Goal: Task Accomplishment & Management: Complete application form

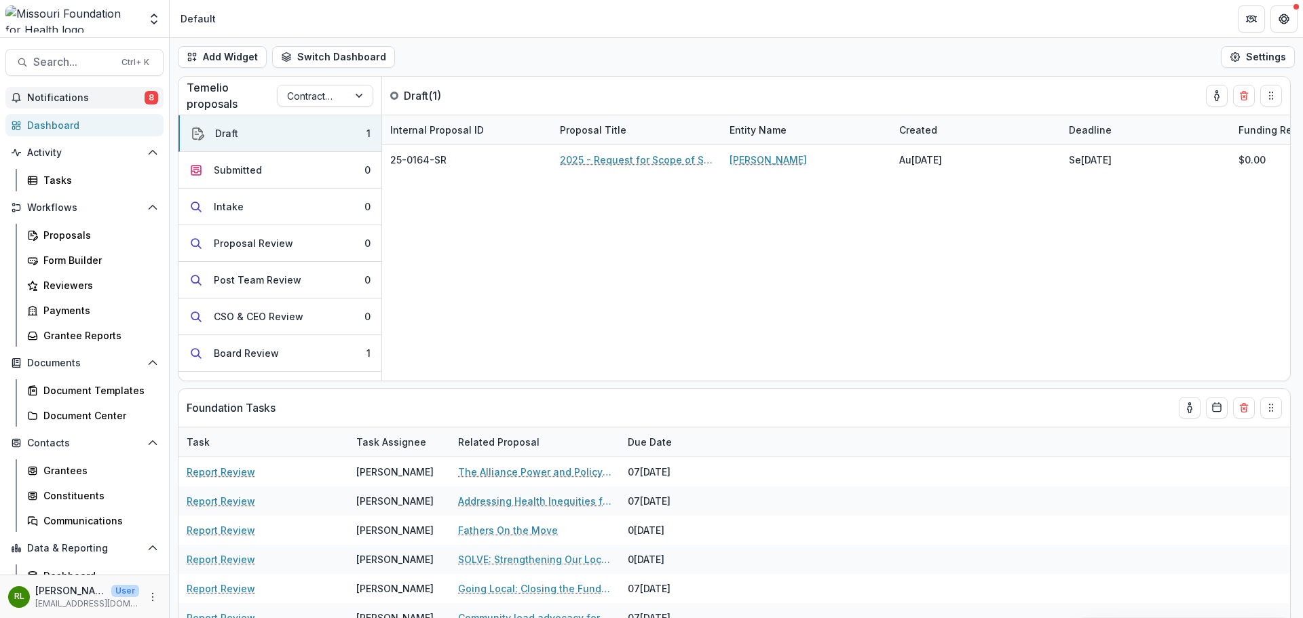
click at [91, 98] on span "Notifications" at bounding box center [85, 98] width 117 height 12
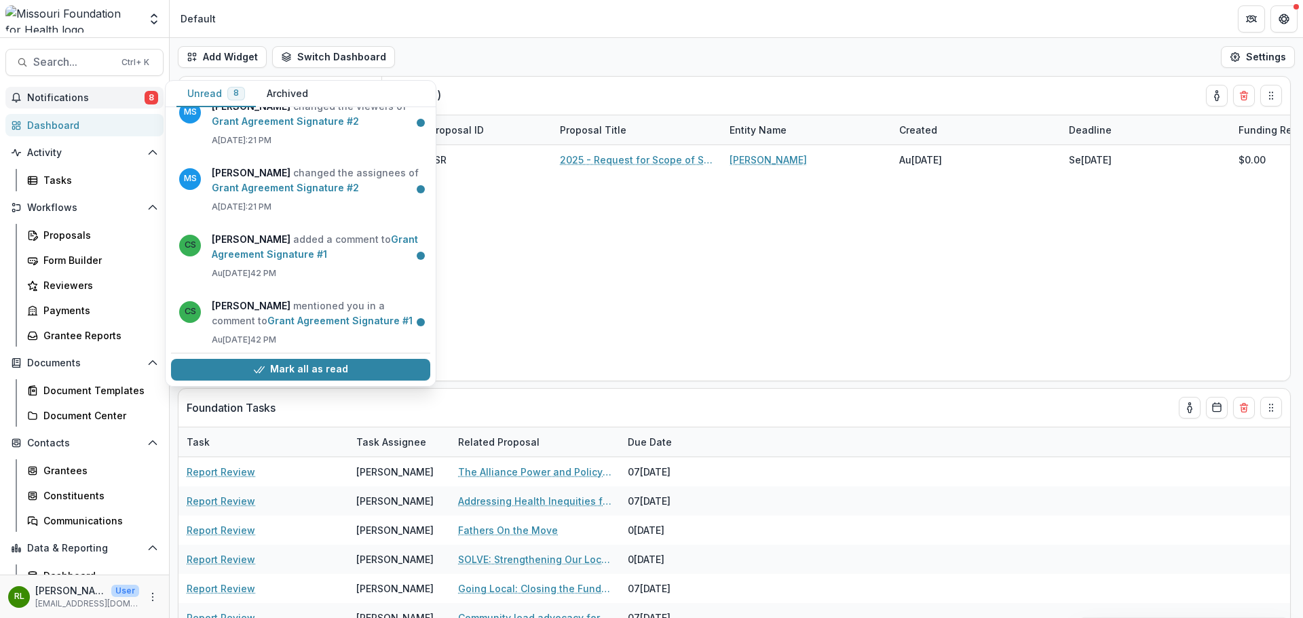
scroll to position [318, 0]
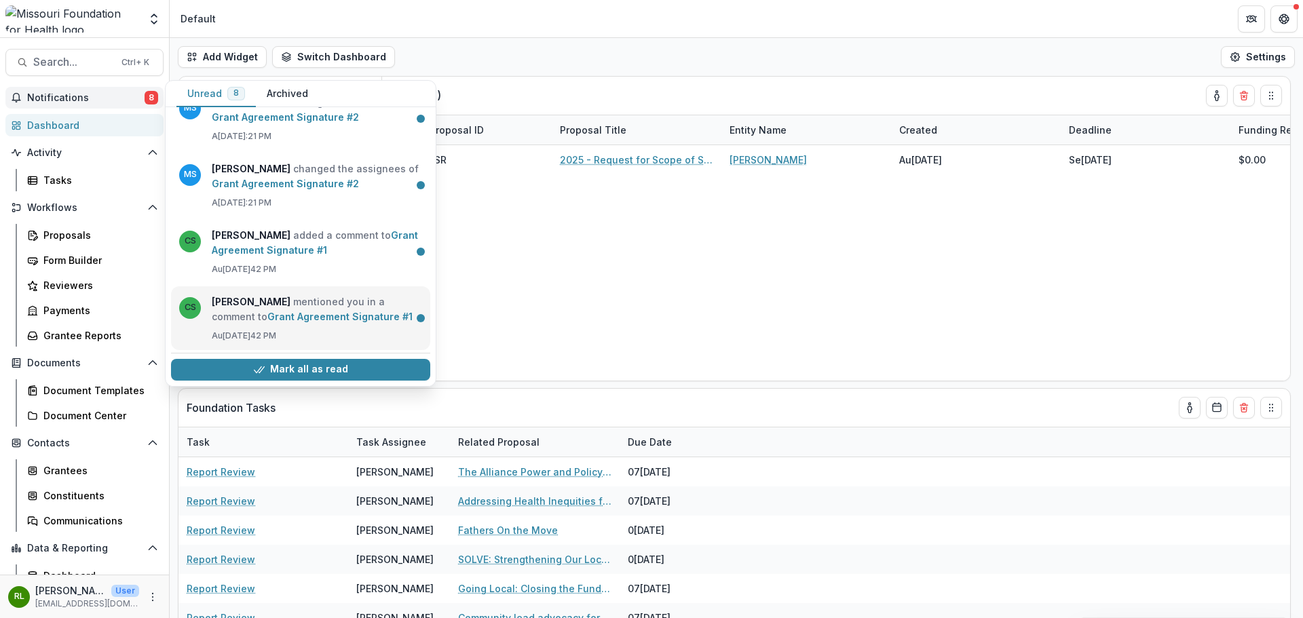
click at [328, 322] on link "Grant Agreement Signature #1" at bounding box center [339, 317] width 145 height 12
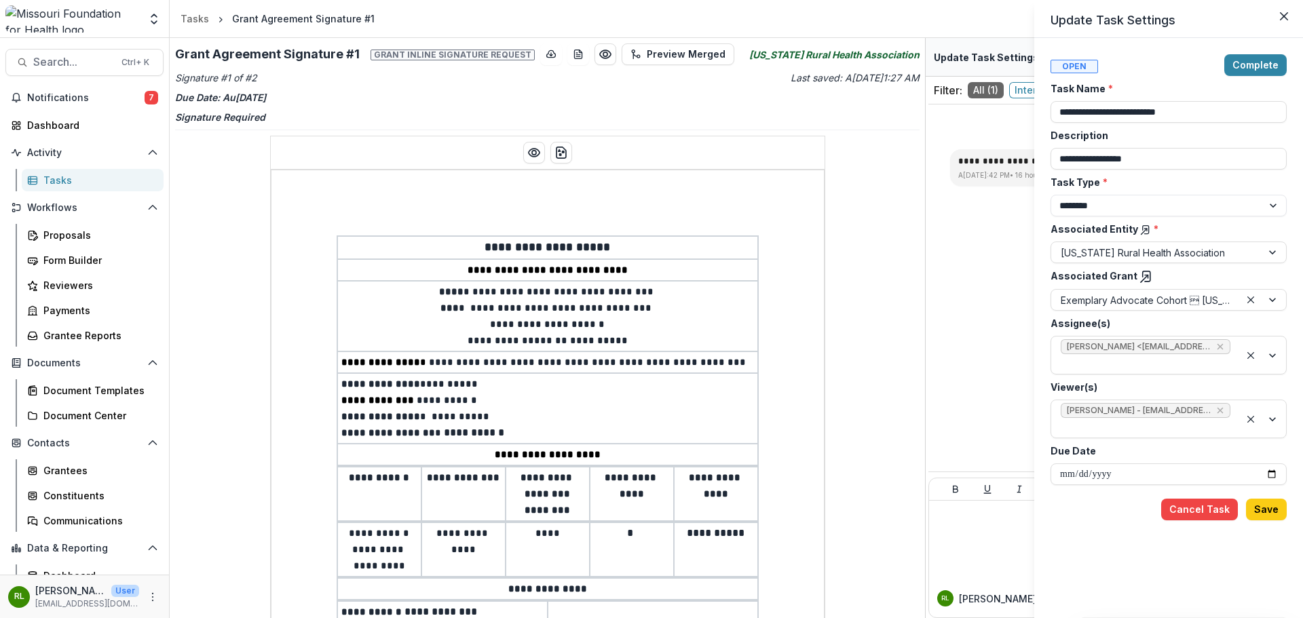
click at [985, 278] on div "**********" at bounding box center [651, 309] width 1303 height 618
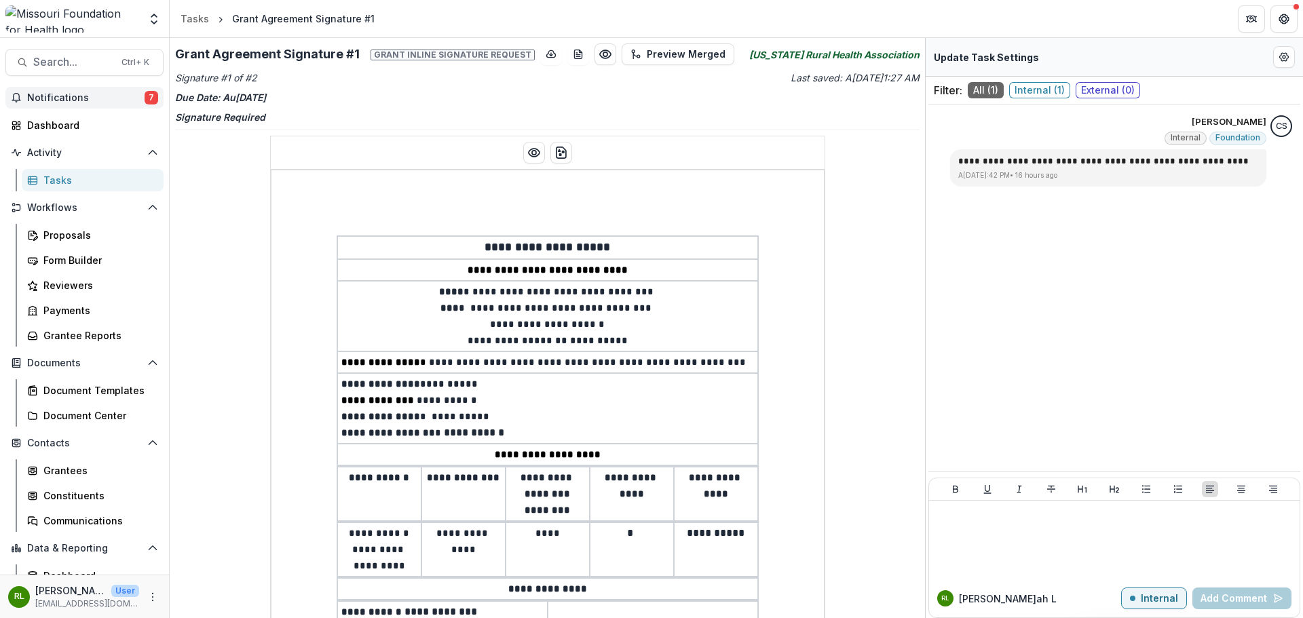
click at [69, 105] on button "Notifications 7" at bounding box center [84, 98] width 158 height 22
click at [56, 118] on div "Dashboard" at bounding box center [90, 125] width 126 height 14
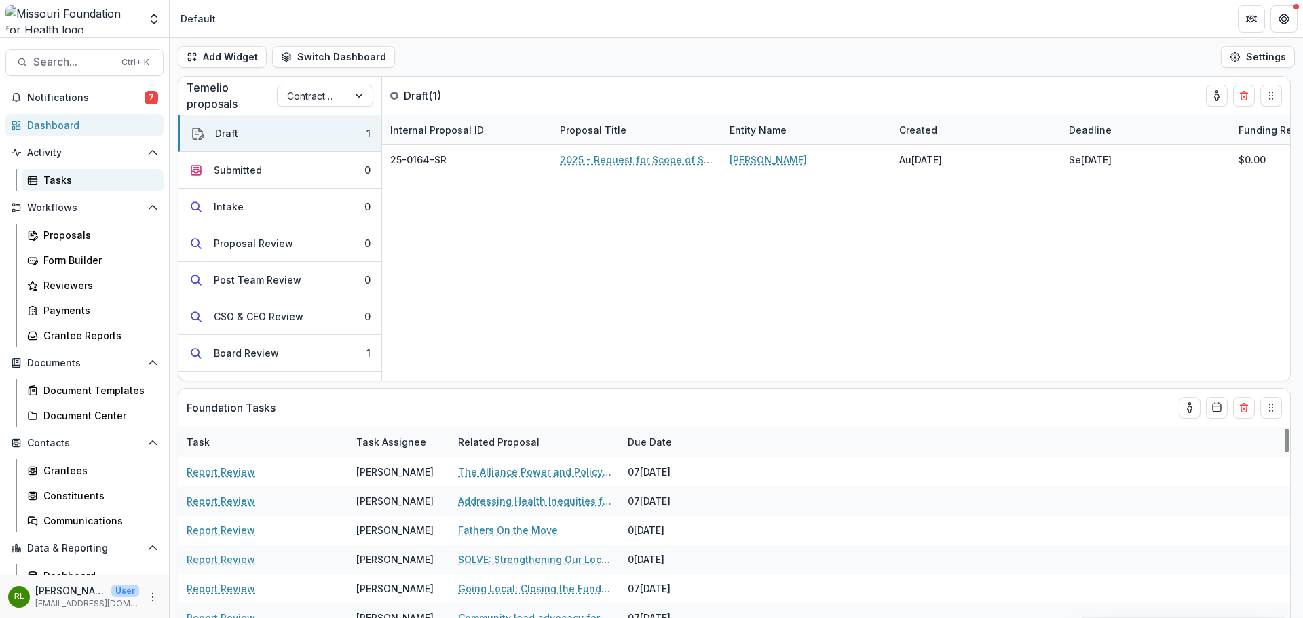
click at [89, 186] on div "Tasks" at bounding box center [97, 180] width 109 height 14
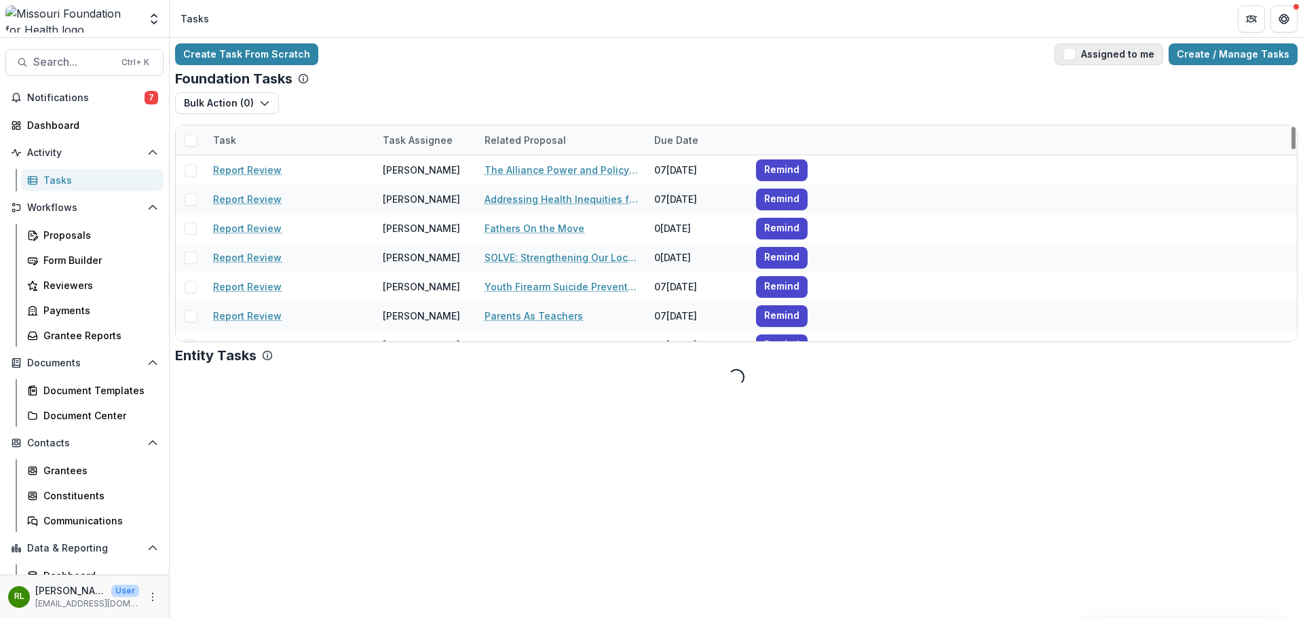
click at [1118, 64] on button "Assigned to me" at bounding box center [1109, 54] width 109 height 22
click at [1076, 53] on span "button" at bounding box center [1069, 54] width 12 height 12
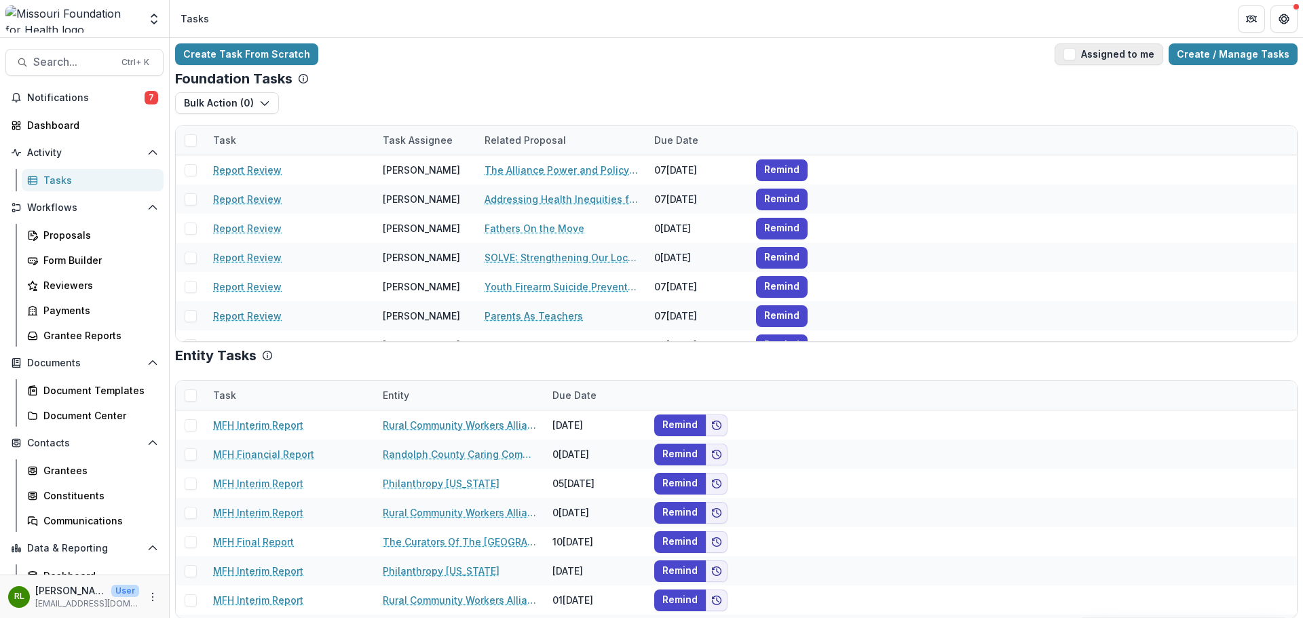
click at [1076, 53] on span "button" at bounding box center [1069, 54] width 12 height 12
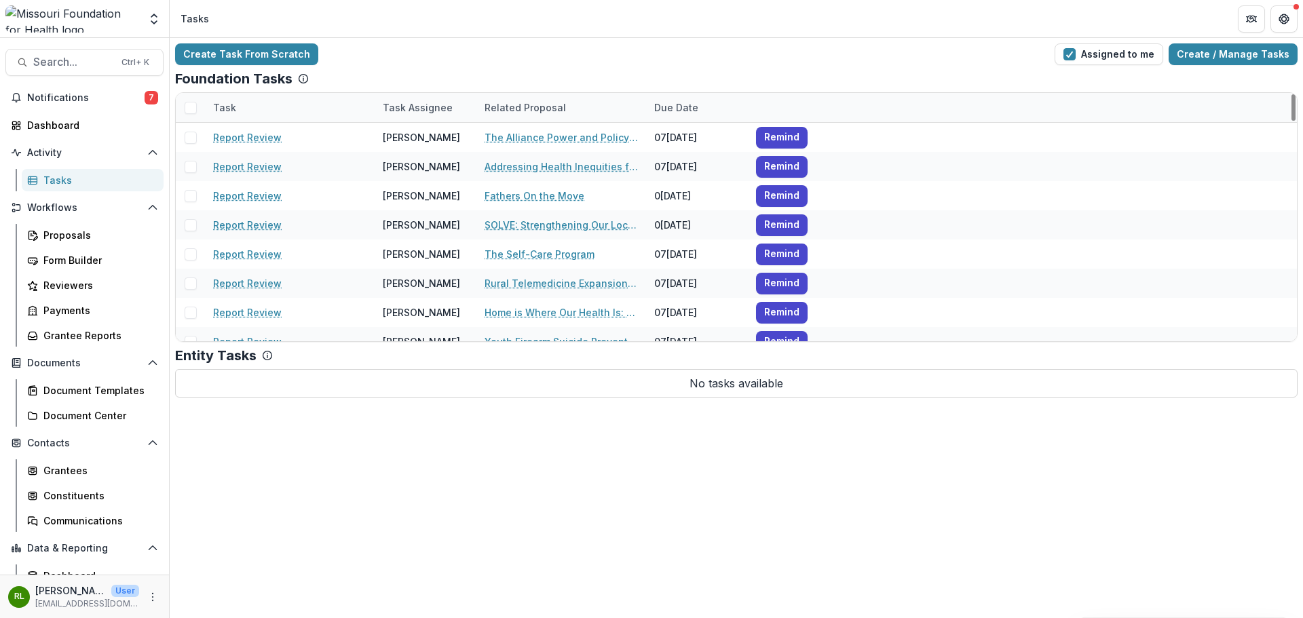
click at [220, 107] on div "Task" at bounding box center [224, 107] width 39 height 14
click at [223, 110] on div "Task" at bounding box center [224, 107] width 39 height 14
click at [229, 110] on div "Task" at bounding box center [224, 107] width 39 height 14
click at [263, 166] on span "Sort Ascending" at bounding box center [268, 167] width 72 height 12
click at [283, 441] on div "Create Task From Scratch Assigned to me Create / Manage Tasks Foundation Tasks …" at bounding box center [736, 328] width 1133 height 580
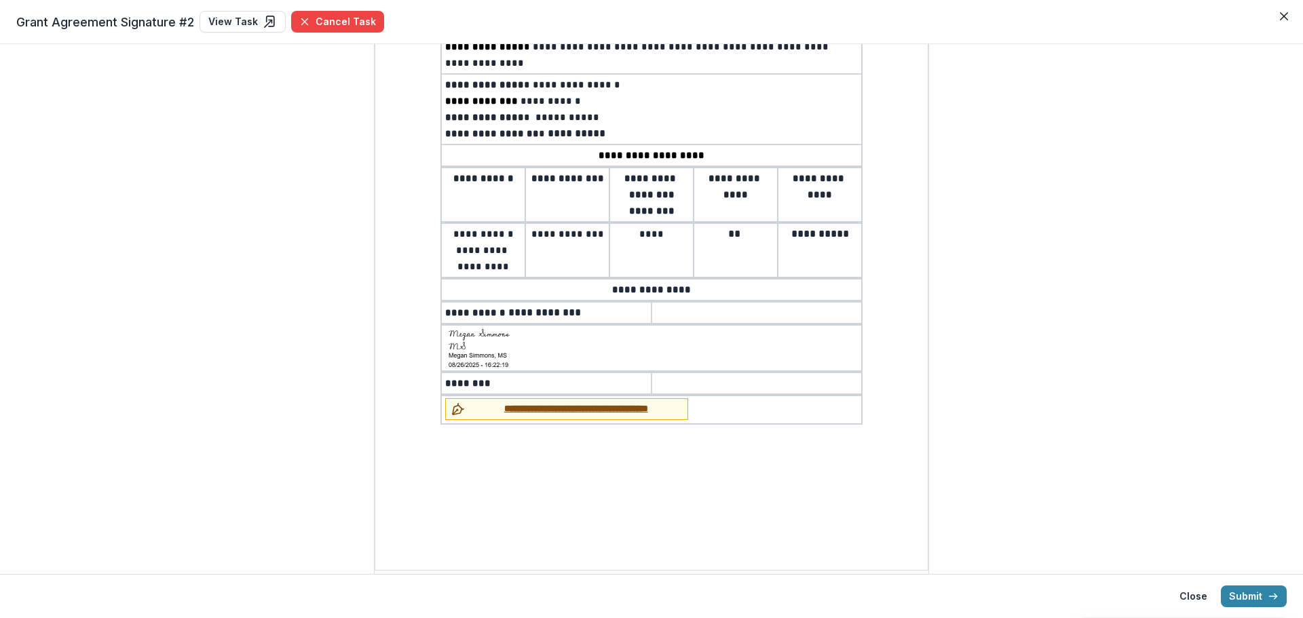
scroll to position [227, 0]
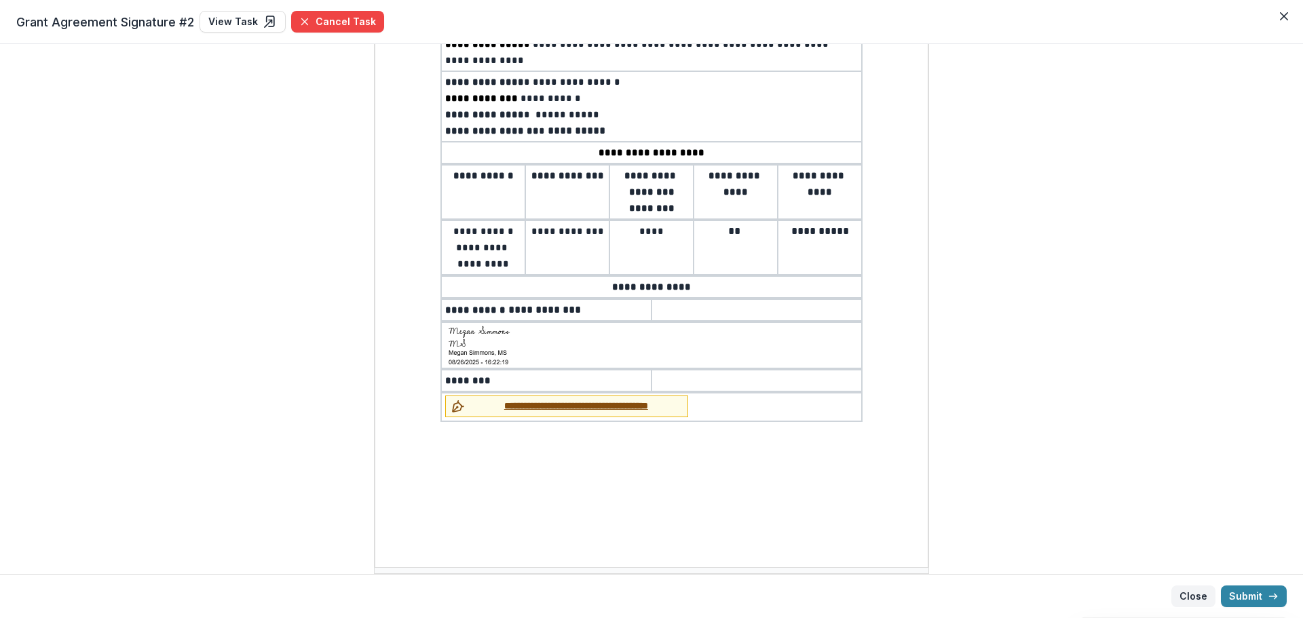
click at [1211, 599] on button "Close" at bounding box center [1193, 597] width 44 height 22
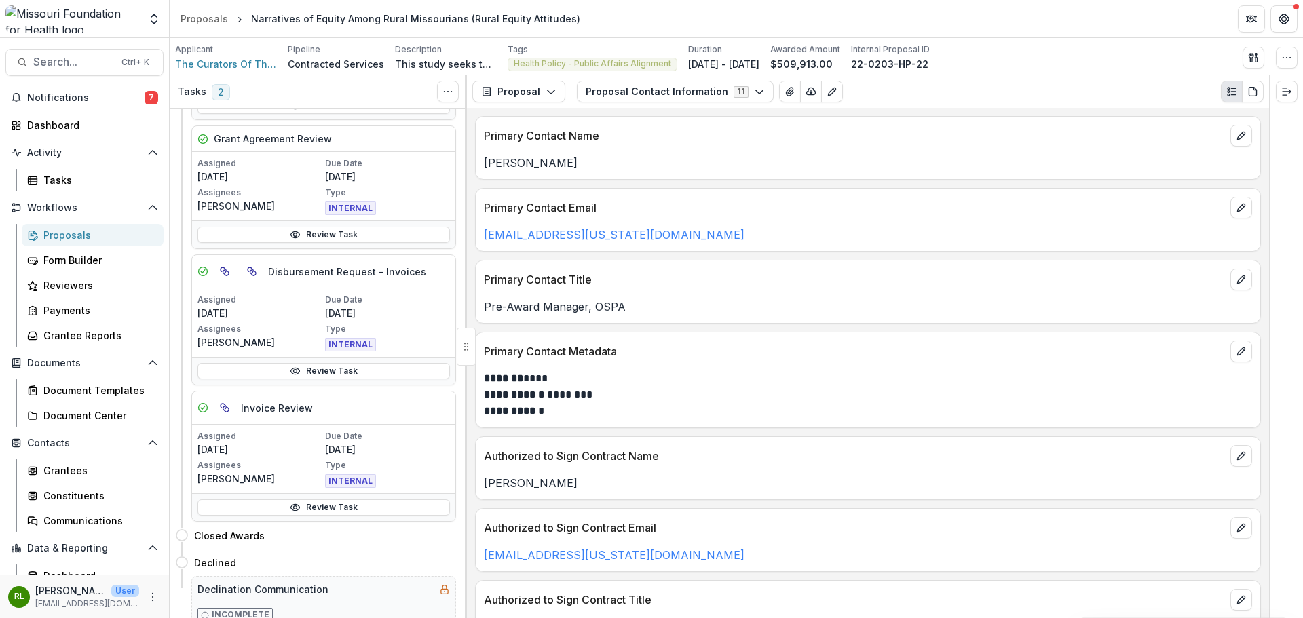
scroll to position [459, 0]
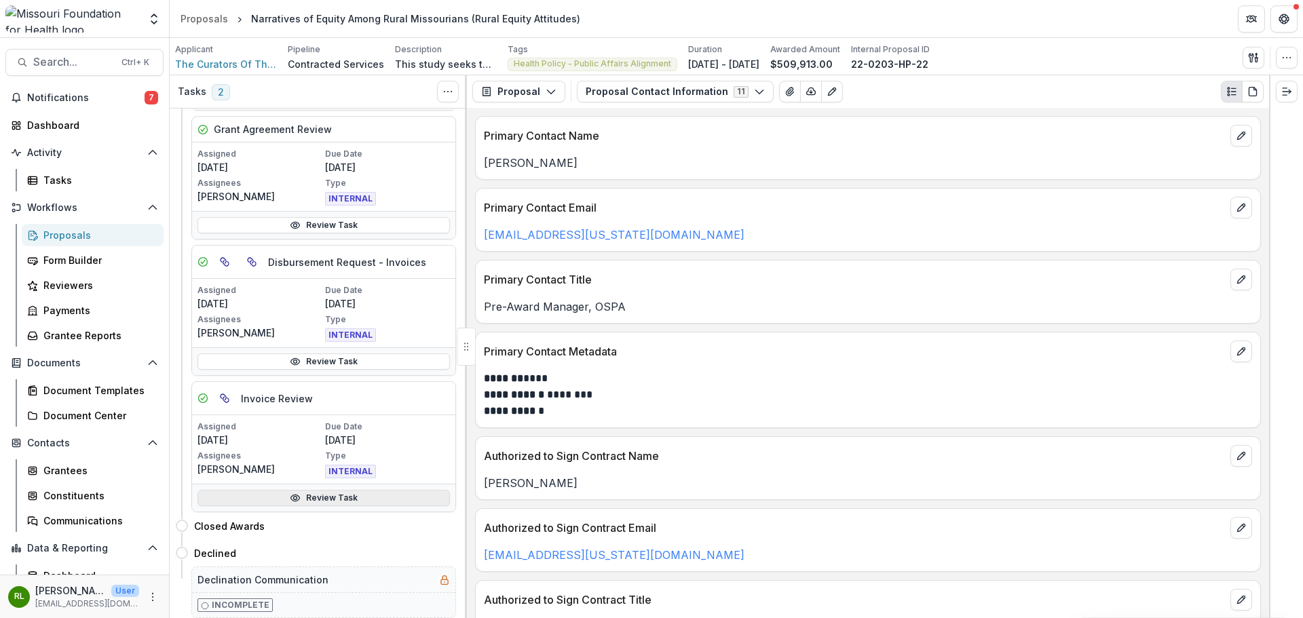
click at [369, 500] on link "Review Task" at bounding box center [323, 498] width 252 height 16
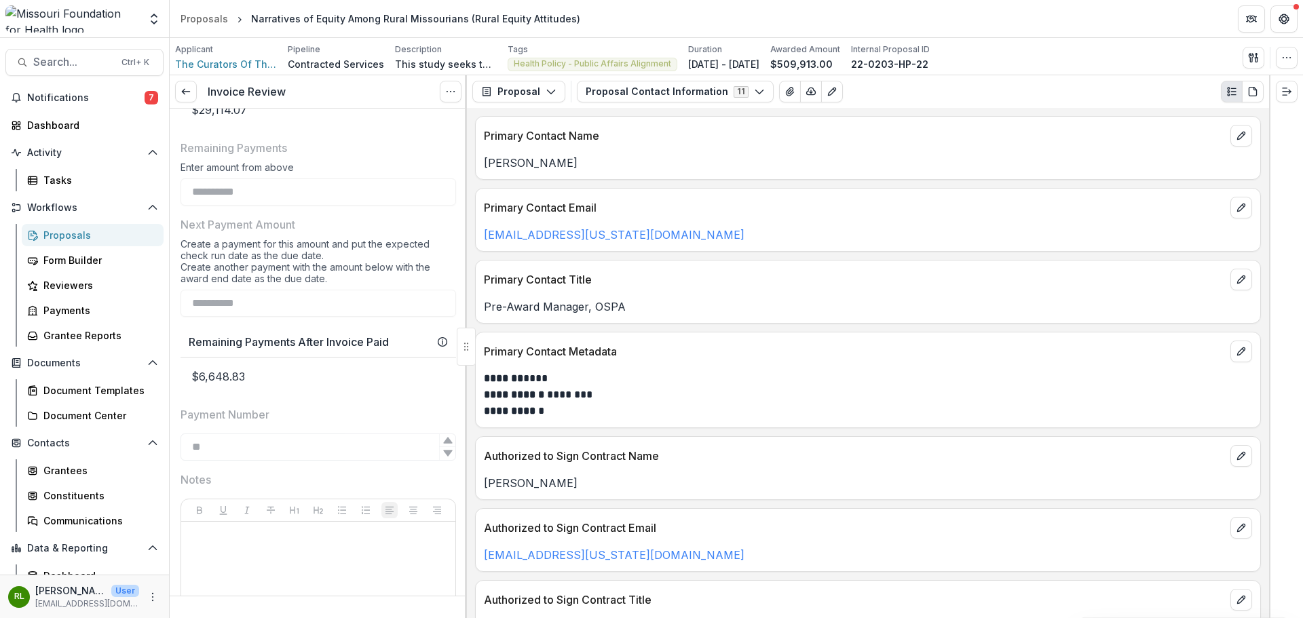
scroll to position [812, 0]
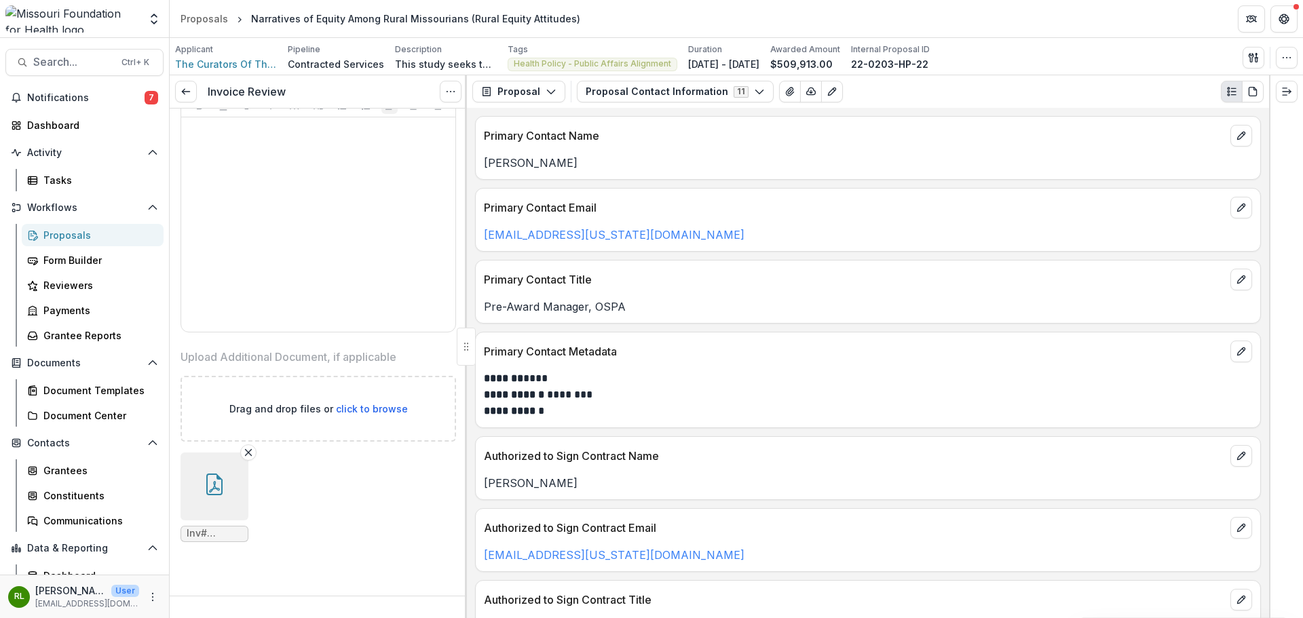
click at [182, 470] on button "button" at bounding box center [215, 487] width 68 height 68
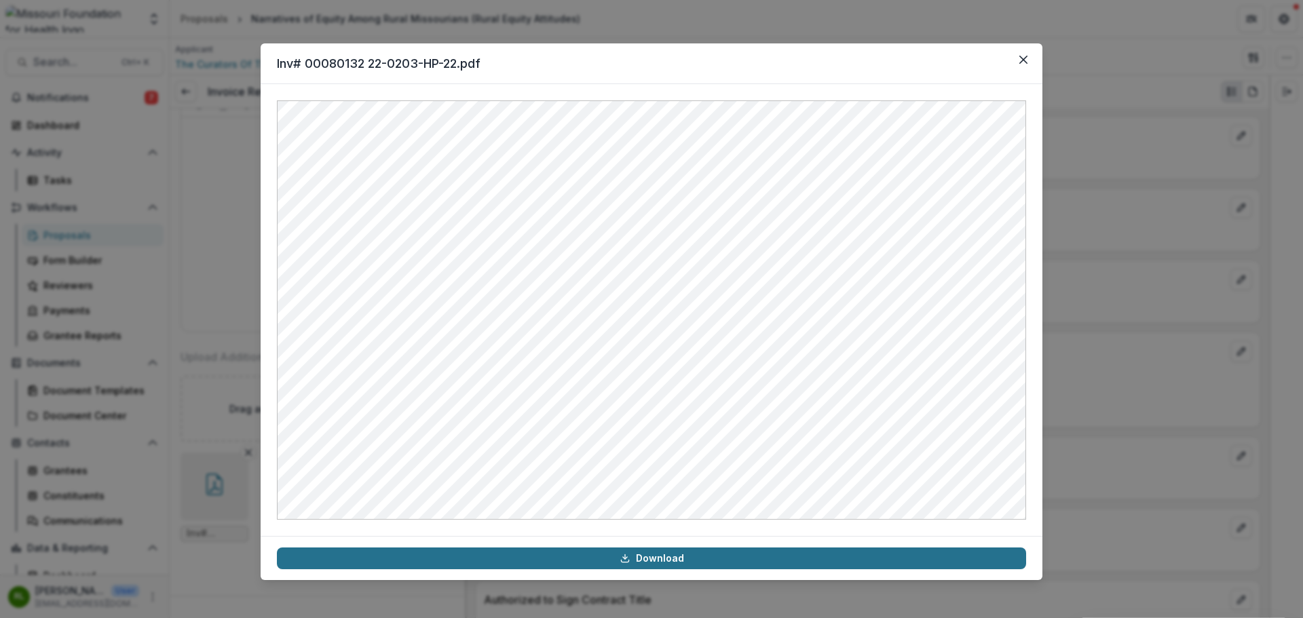
click at [709, 567] on link "Download" at bounding box center [651, 559] width 749 height 22
click at [1030, 56] on button "Close" at bounding box center [1024, 60] width 22 height 22
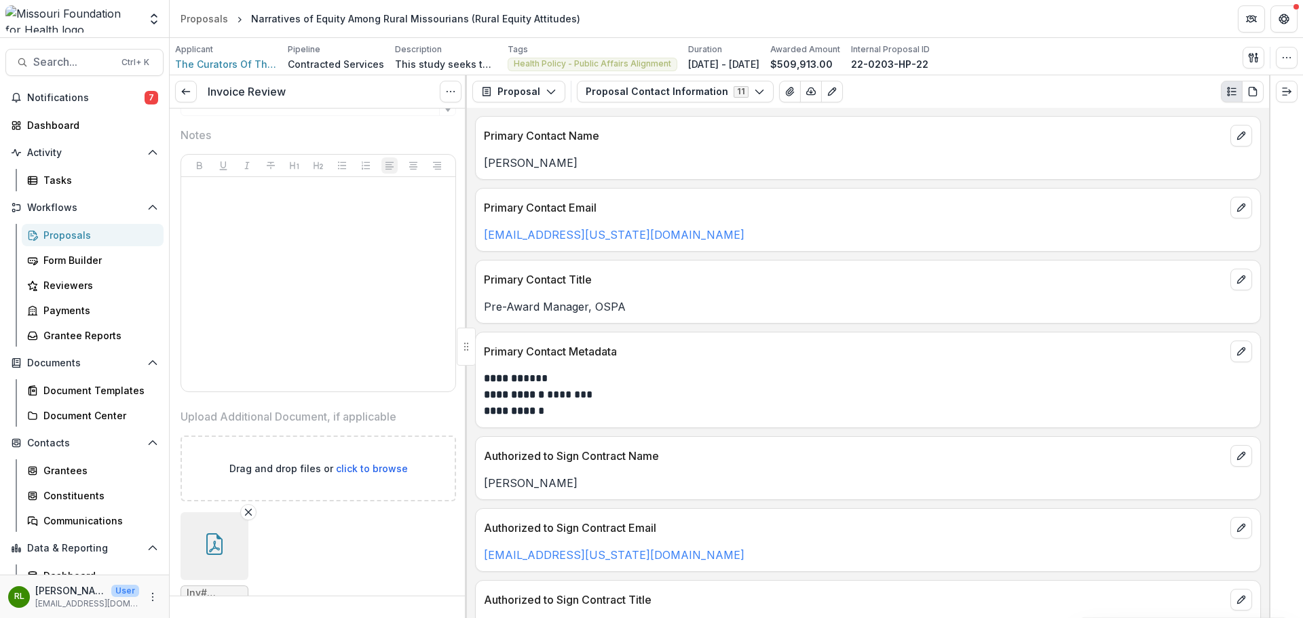
scroll to position [676, 0]
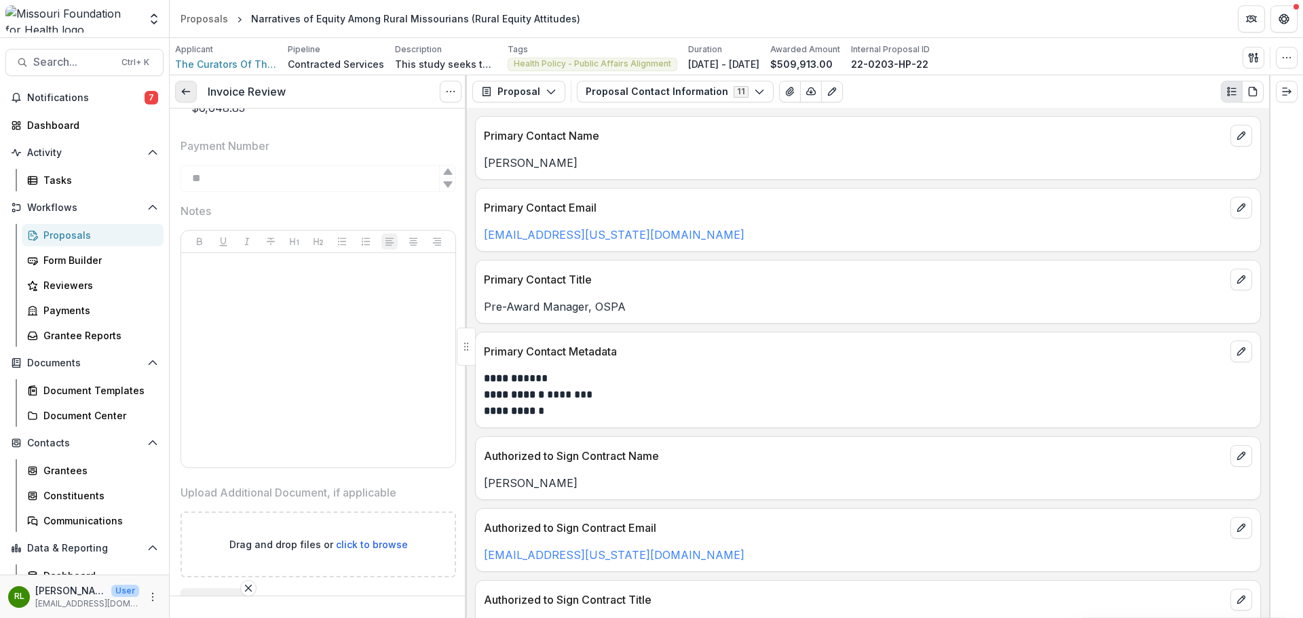
click at [184, 92] on line at bounding box center [185, 92] width 7 height 0
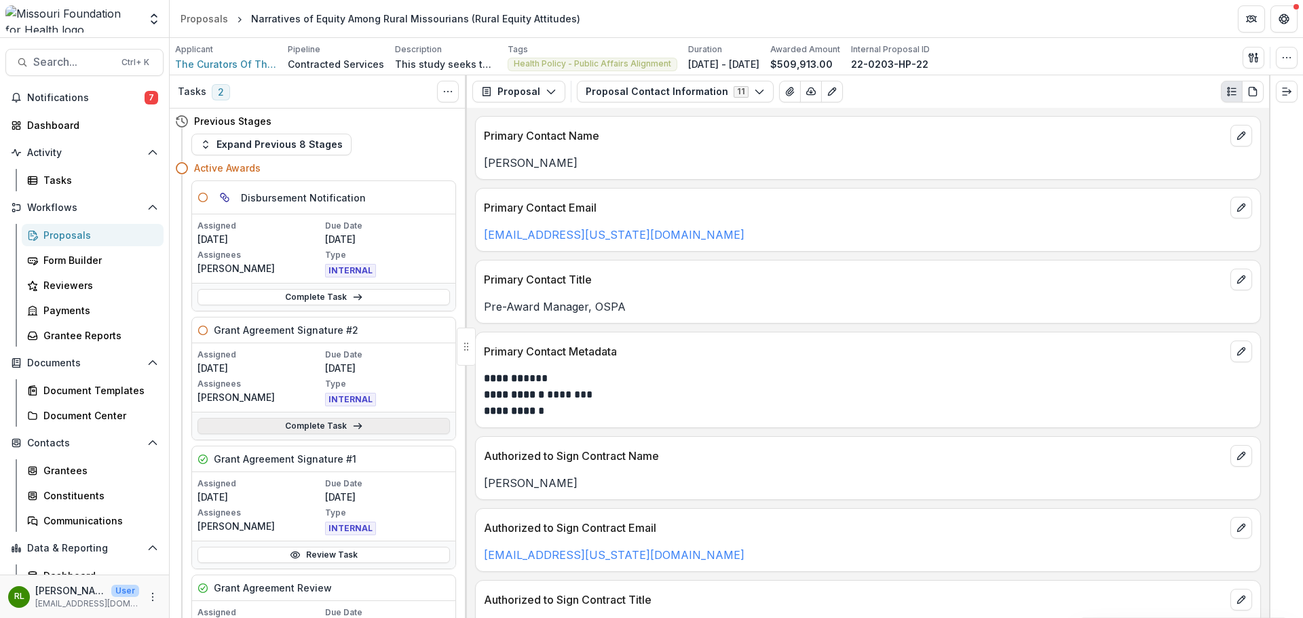
click at [360, 419] on link "Complete Task" at bounding box center [323, 426] width 252 height 16
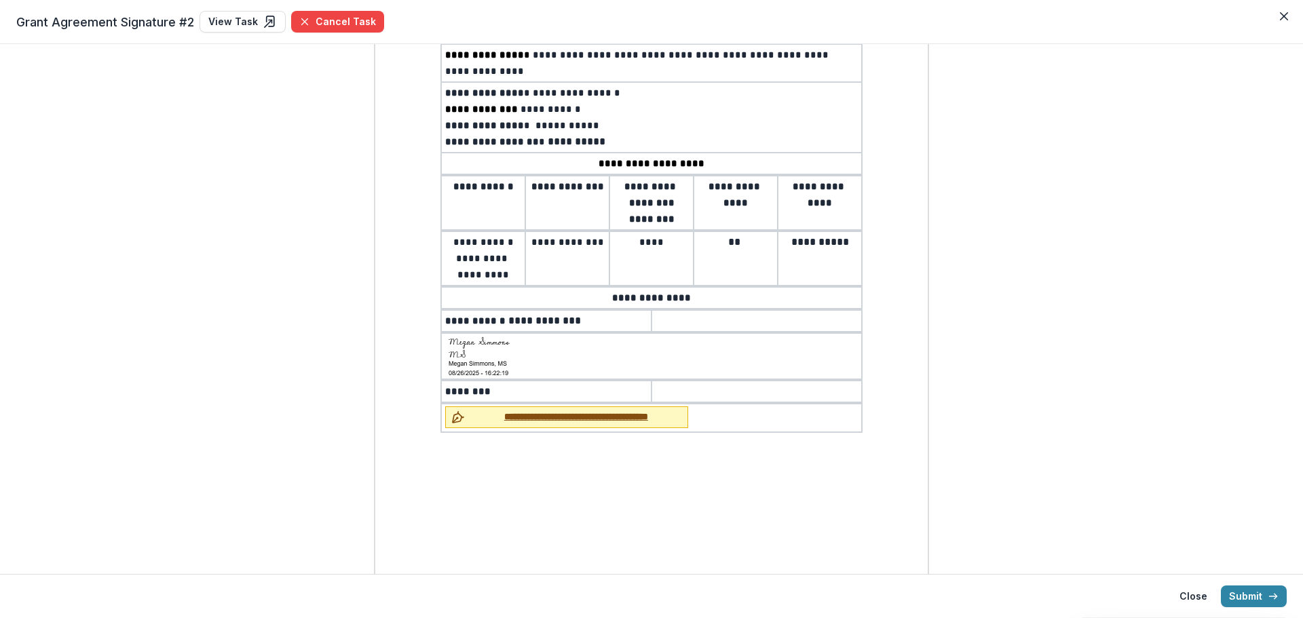
scroll to position [227, 0]
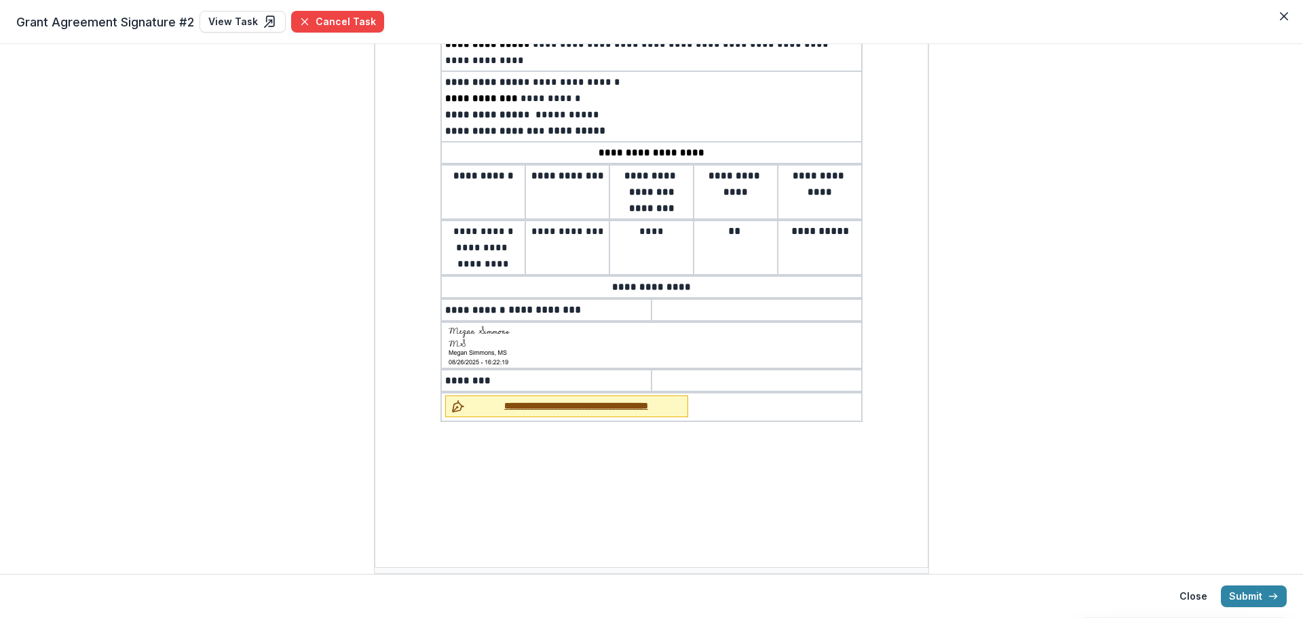
click at [580, 399] on span "**********" at bounding box center [576, 406] width 212 height 14
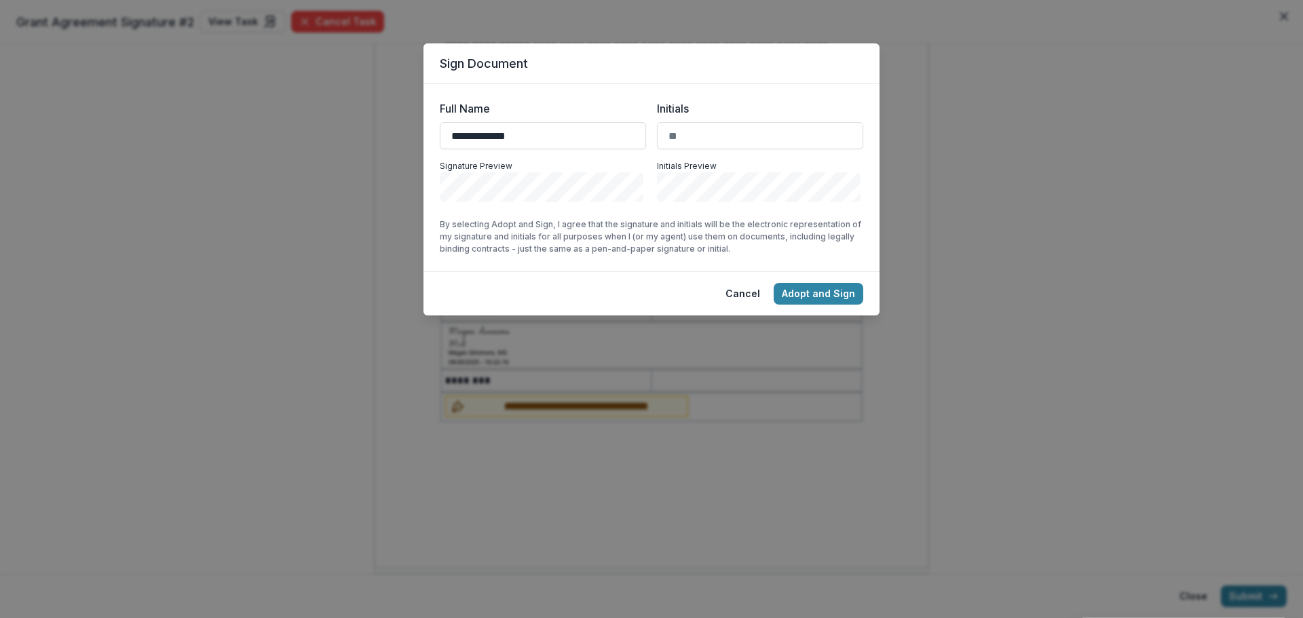
type input "**********"
type input "**"
click at [796, 291] on button "Adopt and Sign" at bounding box center [819, 294] width 90 height 22
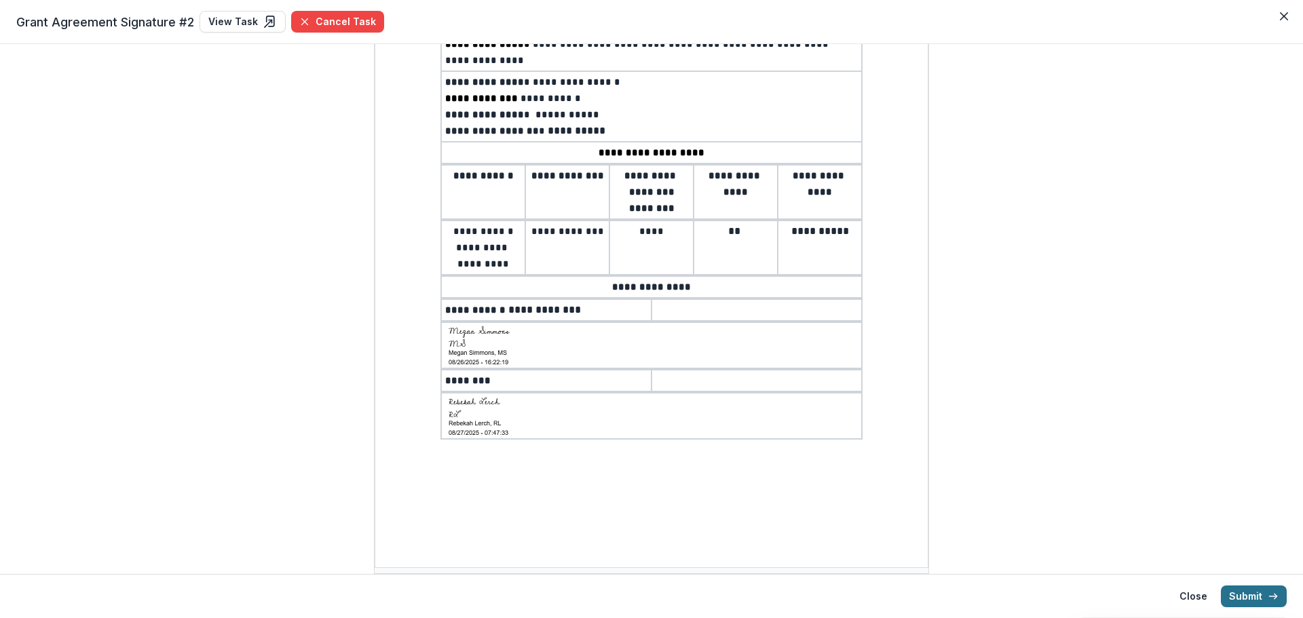
click at [1250, 606] on button "Submit" at bounding box center [1254, 597] width 66 height 22
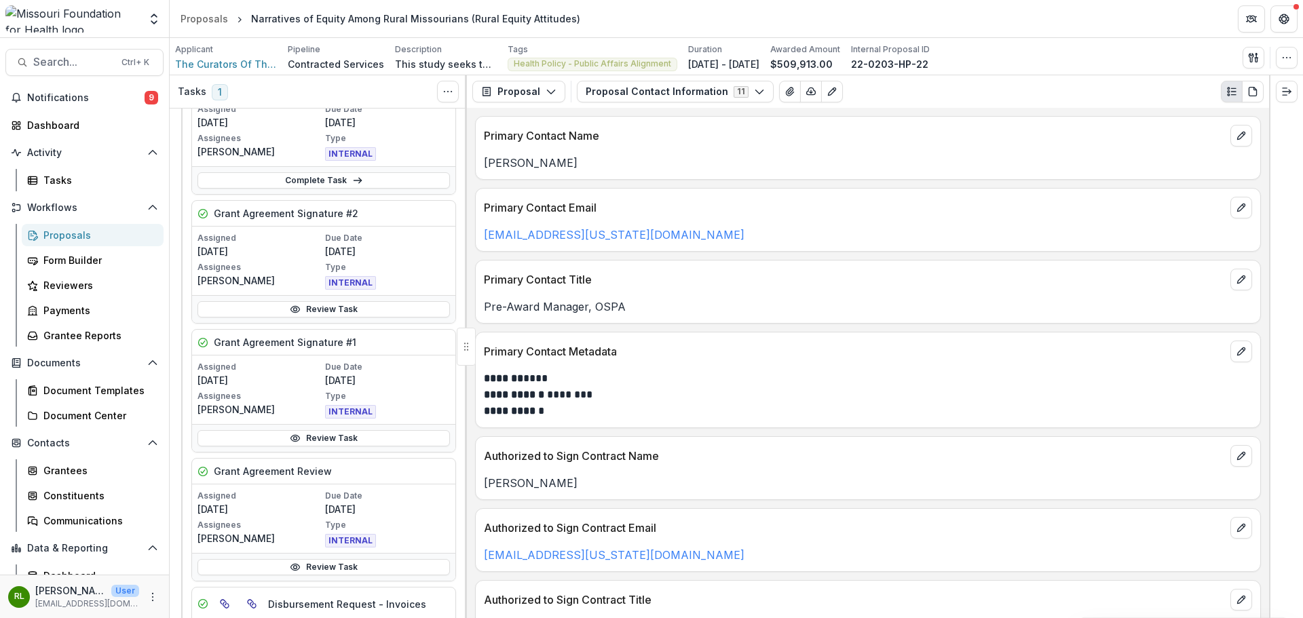
scroll to position [136, 0]
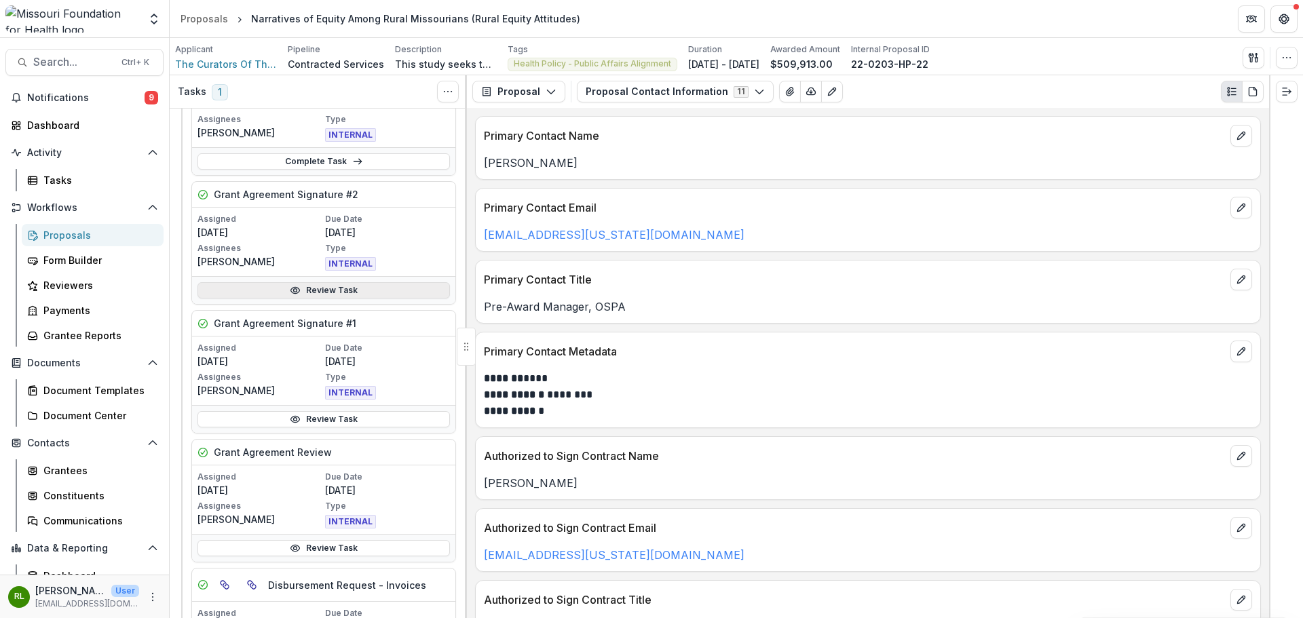
click at [328, 295] on link "Review Task" at bounding box center [323, 290] width 252 height 16
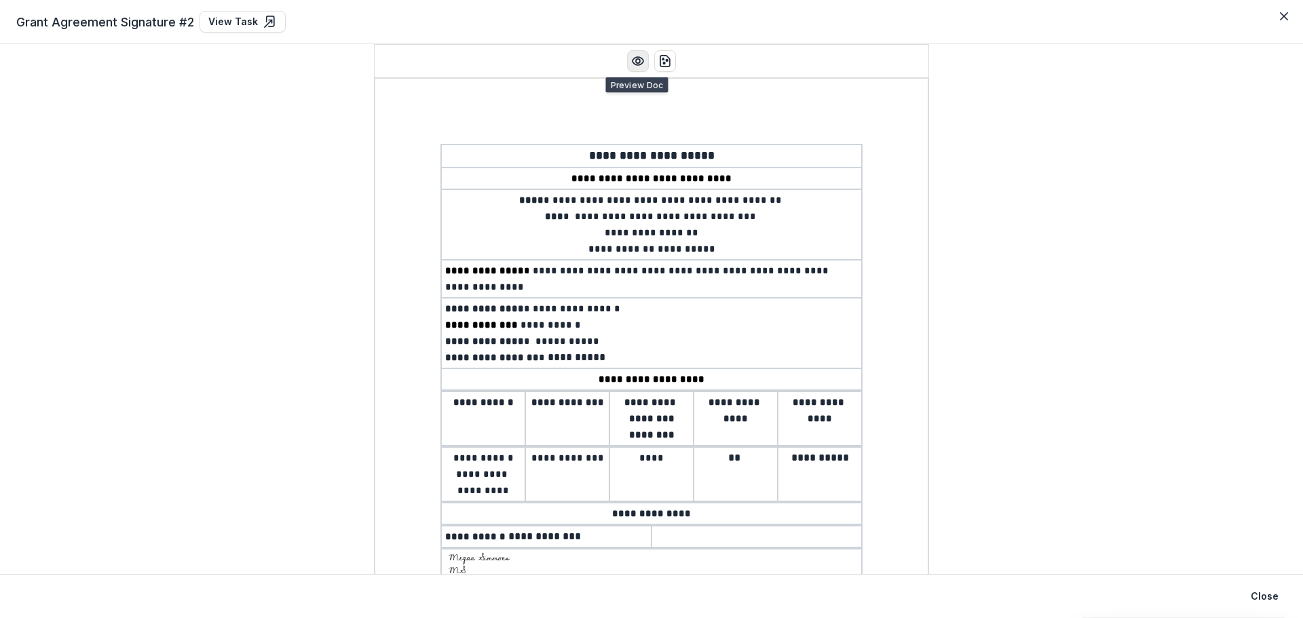
click at [637, 69] on button "Preview preview-doc.pdf" at bounding box center [638, 61] width 22 height 22
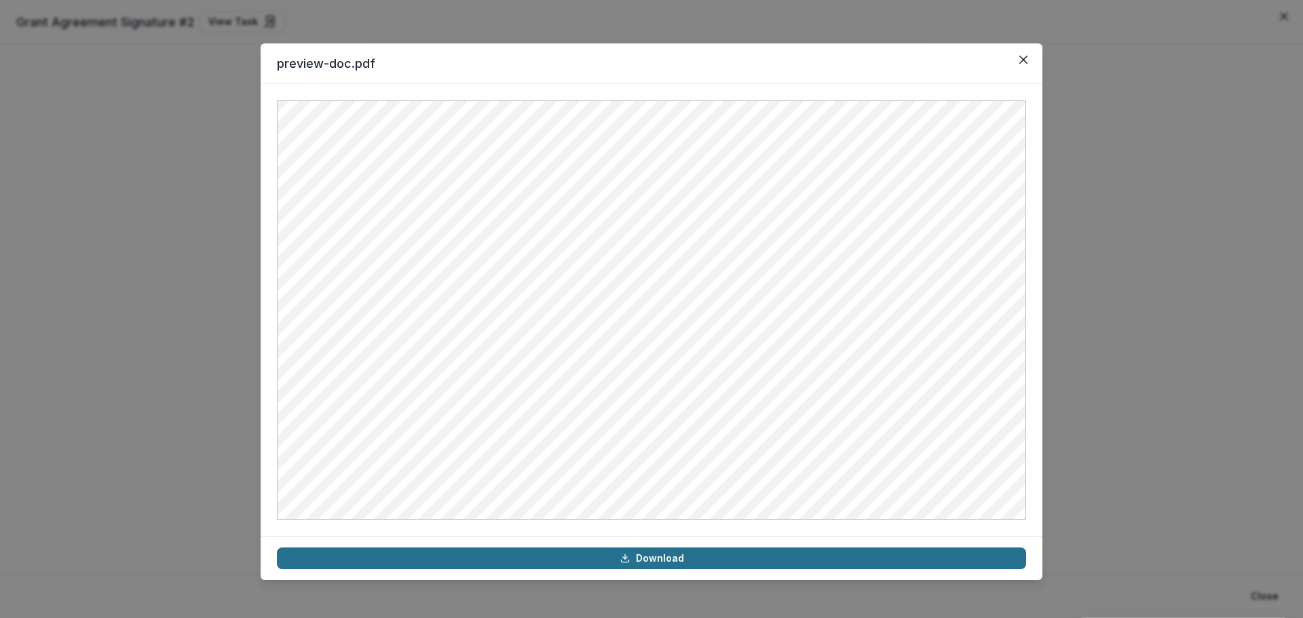
click at [584, 555] on link "Download" at bounding box center [651, 559] width 749 height 22
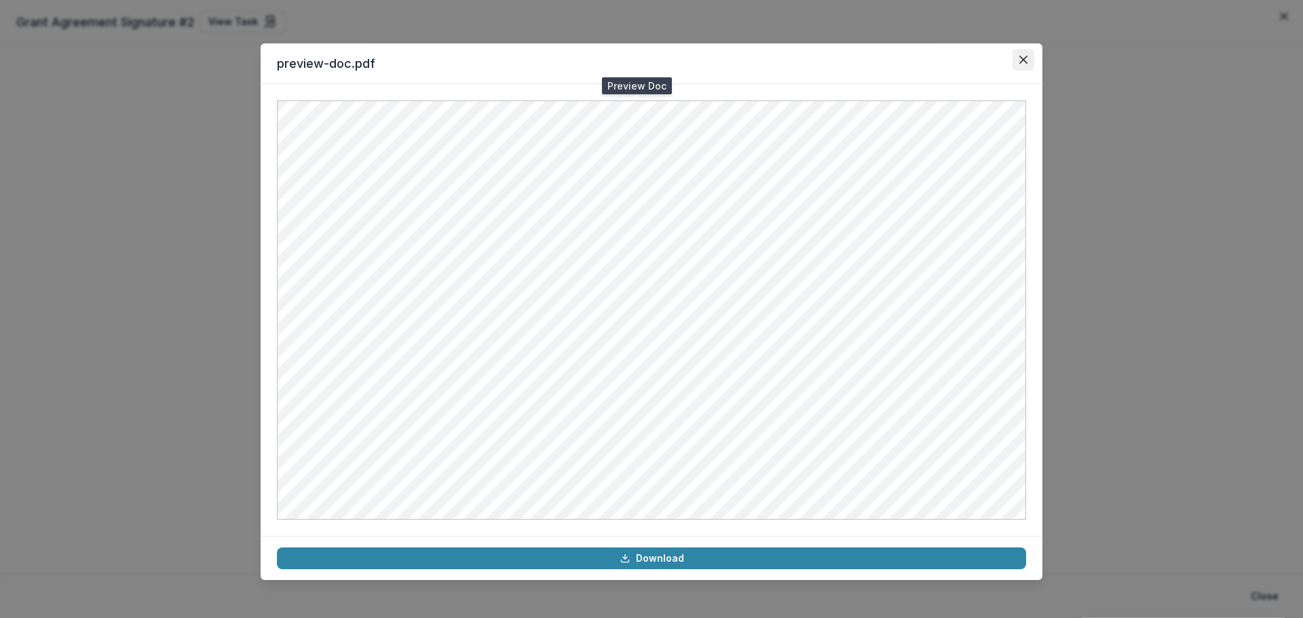
click at [1023, 65] on button "Close" at bounding box center [1024, 60] width 22 height 22
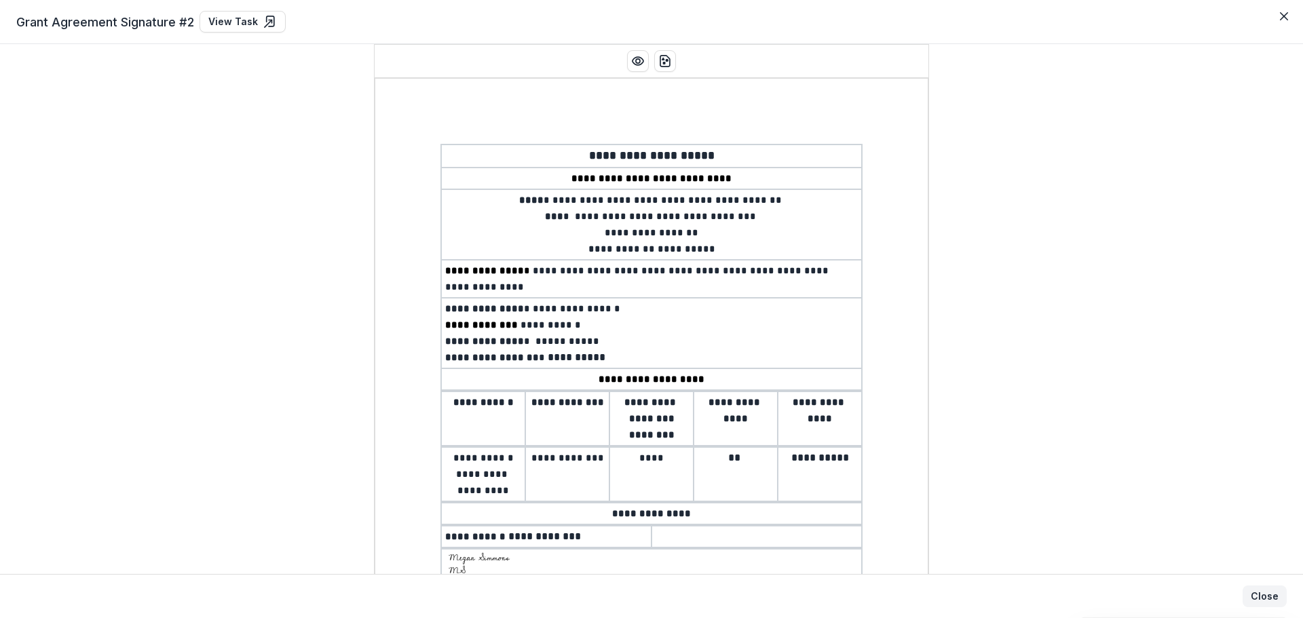
click at [1272, 587] on button "Close" at bounding box center [1265, 597] width 44 height 22
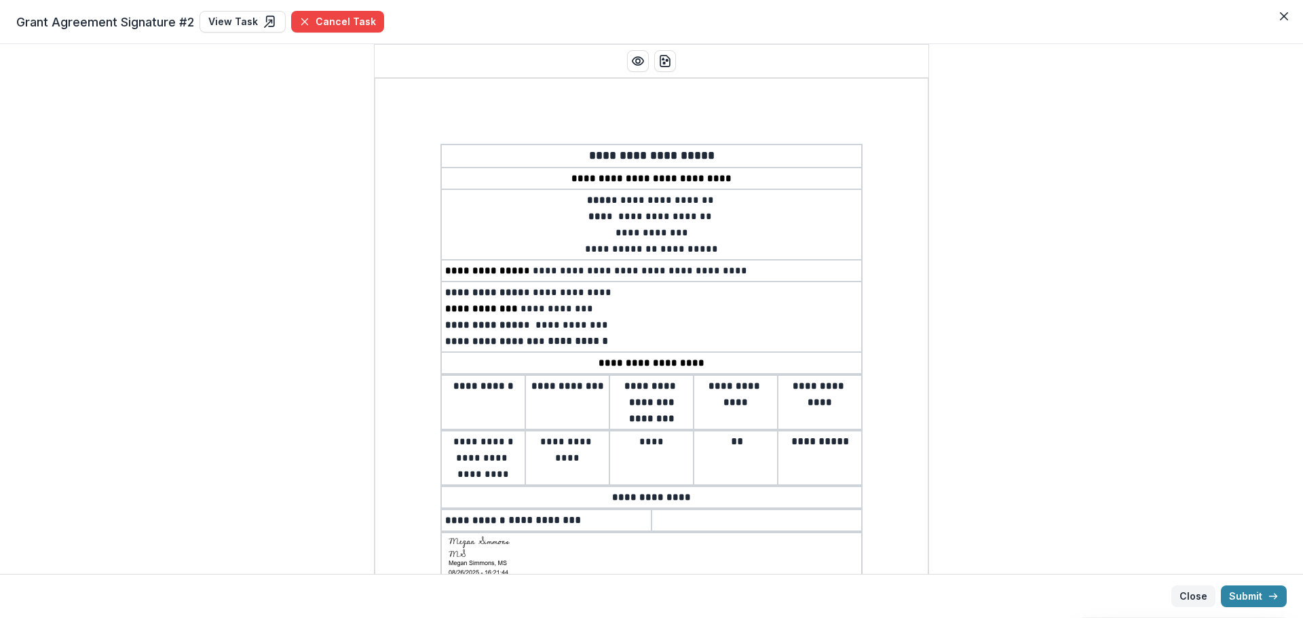
click at [1201, 598] on button "Close" at bounding box center [1193, 597] width 44 height 22
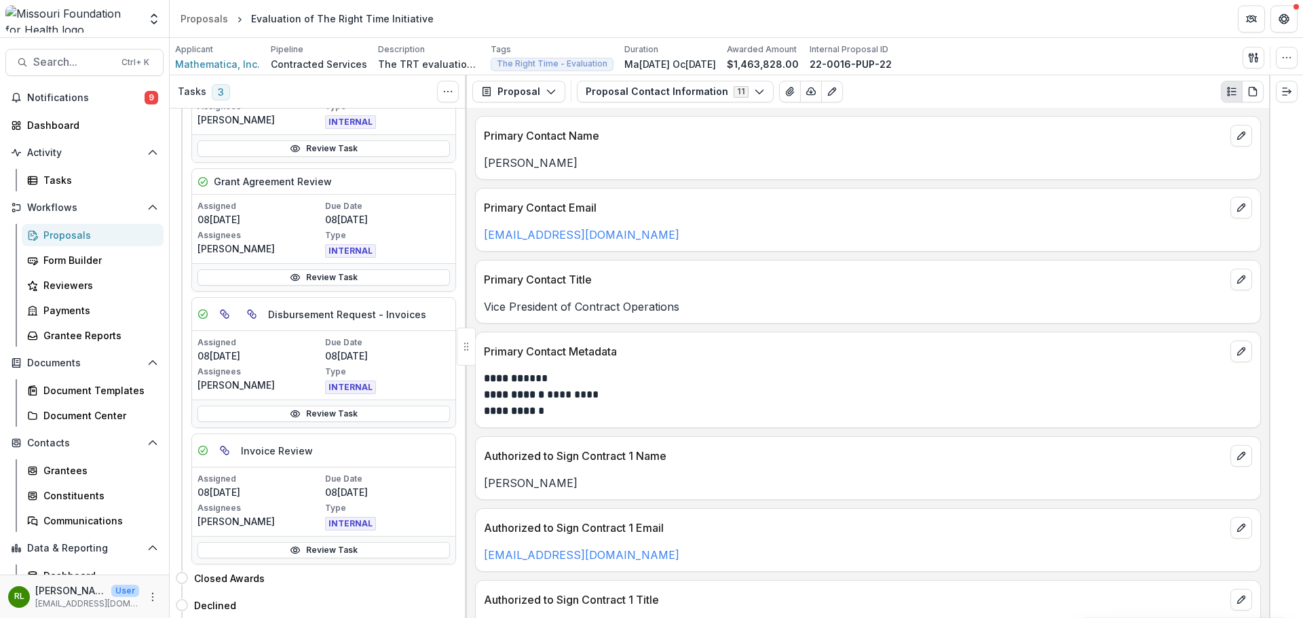
scroll to position [595, 0]
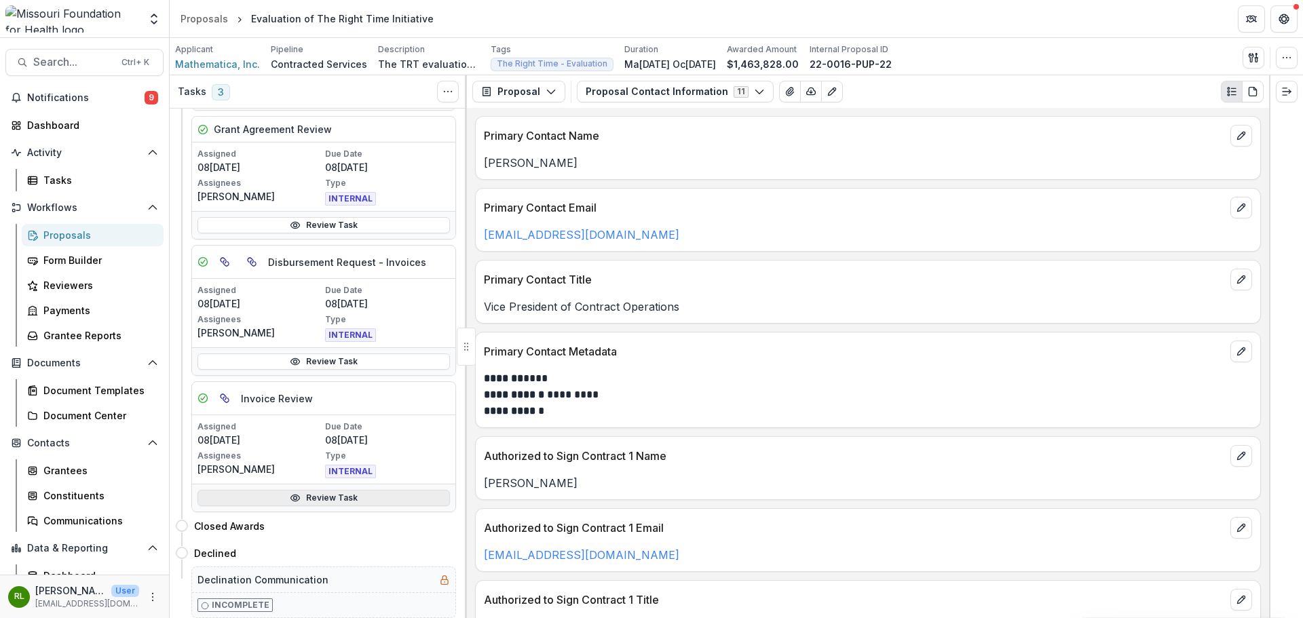
click at [274, 500] on link "Review Task" at bounding box center [323, 498] width 252 height 16
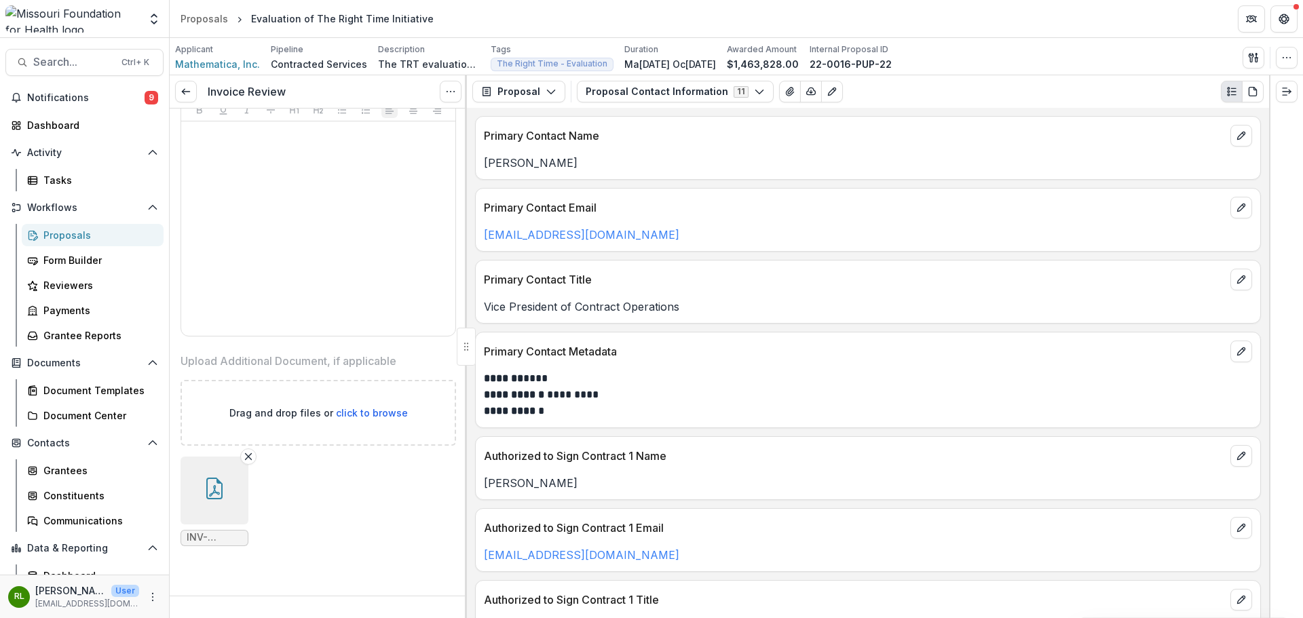
scroll to position [812, 0]
click at [220, 481] on icon "button" at bounding box center [215, 485] width 22 height 22
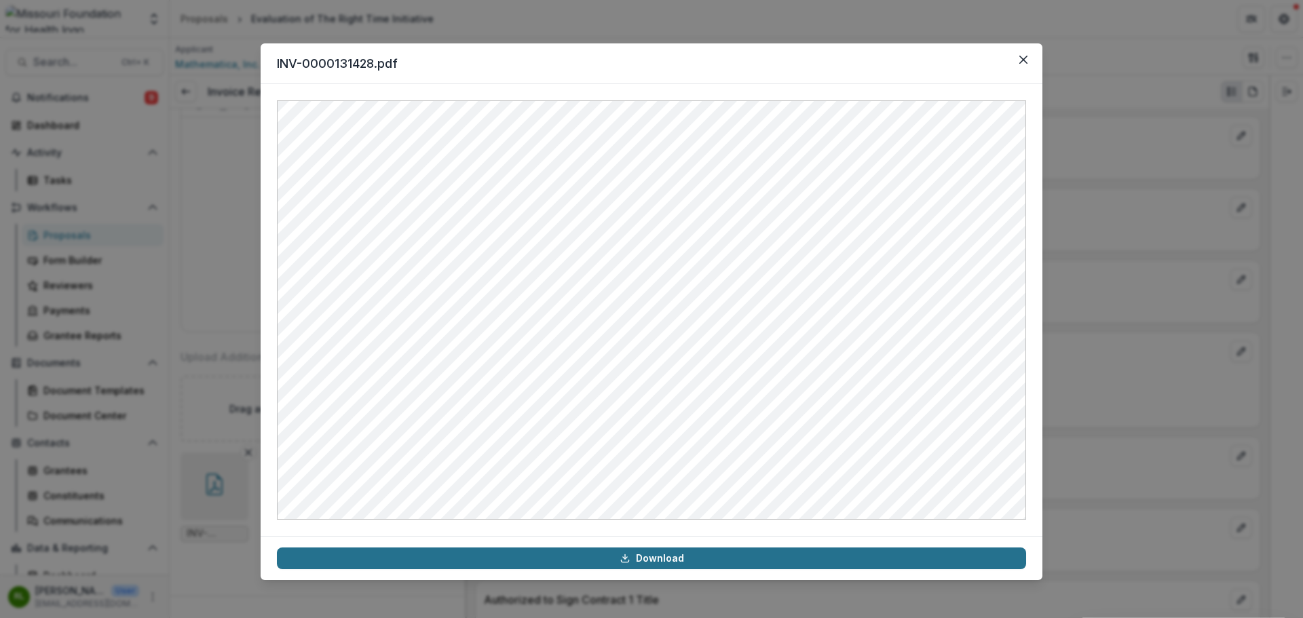
click at [421, 557] on link "Download" at bounding box center [651, 559] width 749 height 22
click at [567, 563] on link "Download" at bounding box center [651, 559] width 749 height 22
click at [1023, 63] on icon "Close" at bounding box center [1023, 60] width 8 height 8
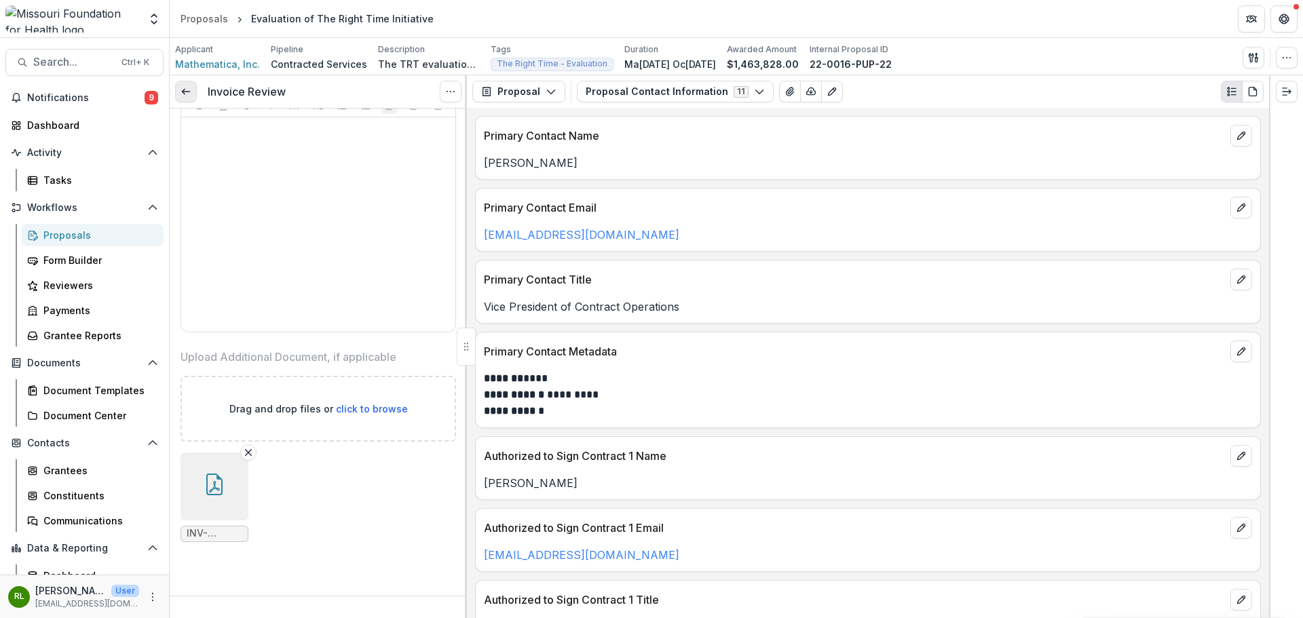
click at [192, 96] on link at bounding box center [186, 92] width 22 height 22
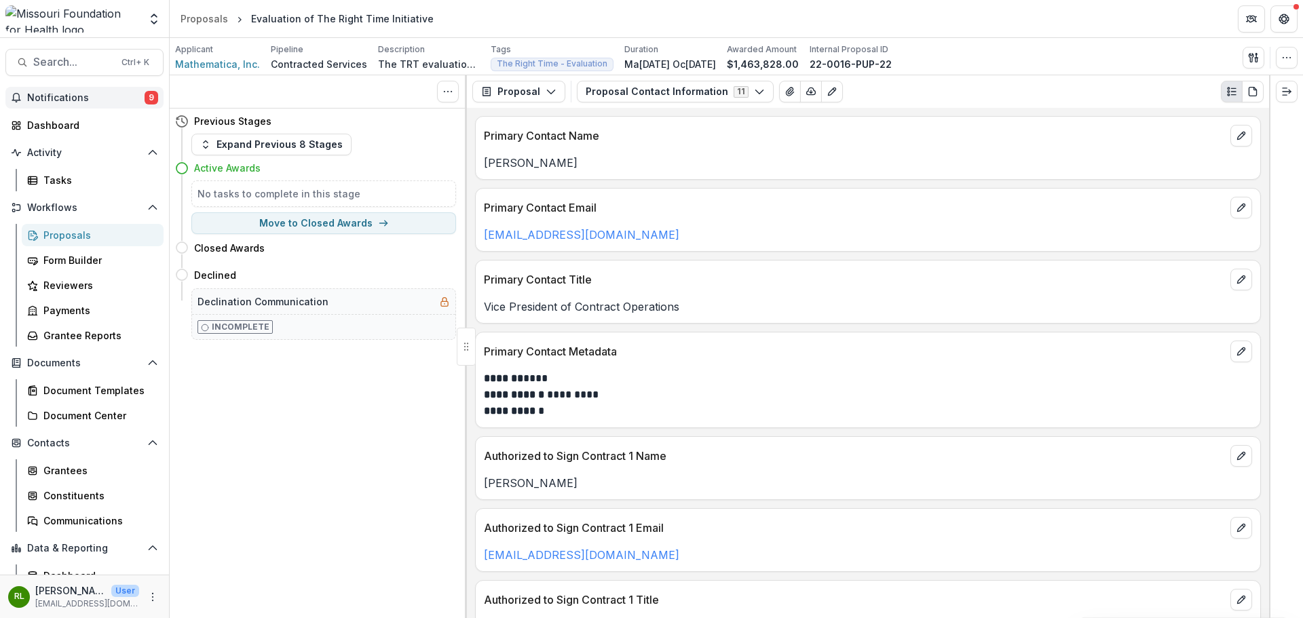
click at [99, 93] on span "Notifications" at bounding box center [85, 98] width 117 height 12
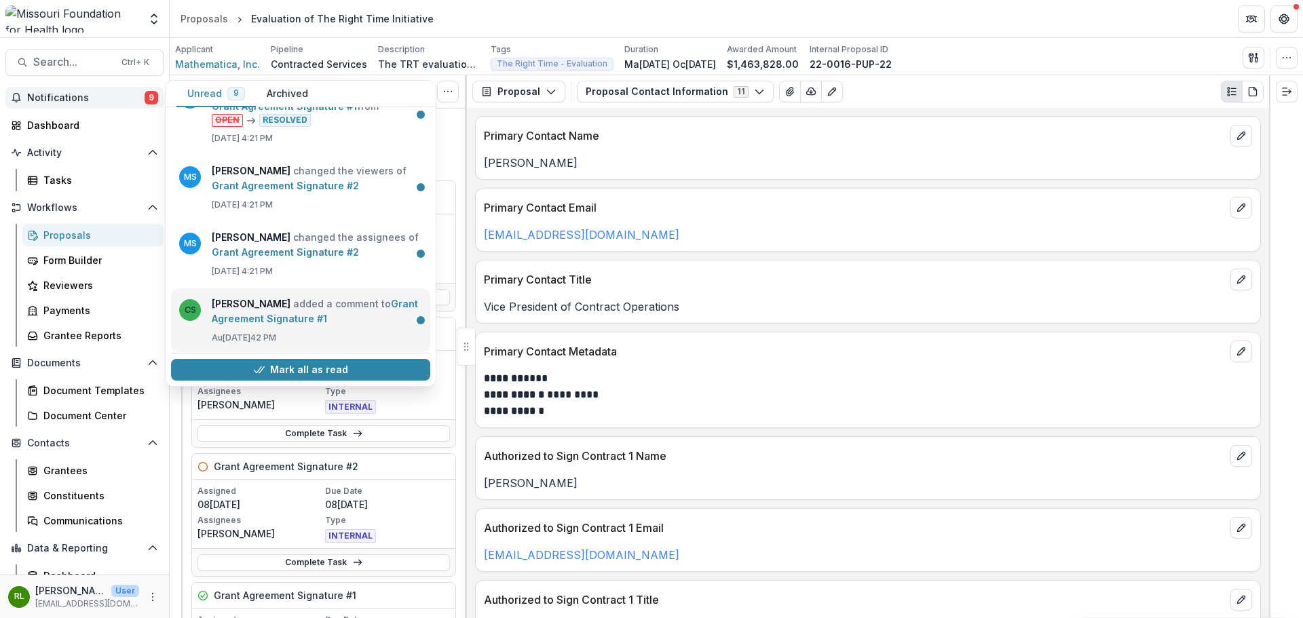
scroll to position [409, 0]
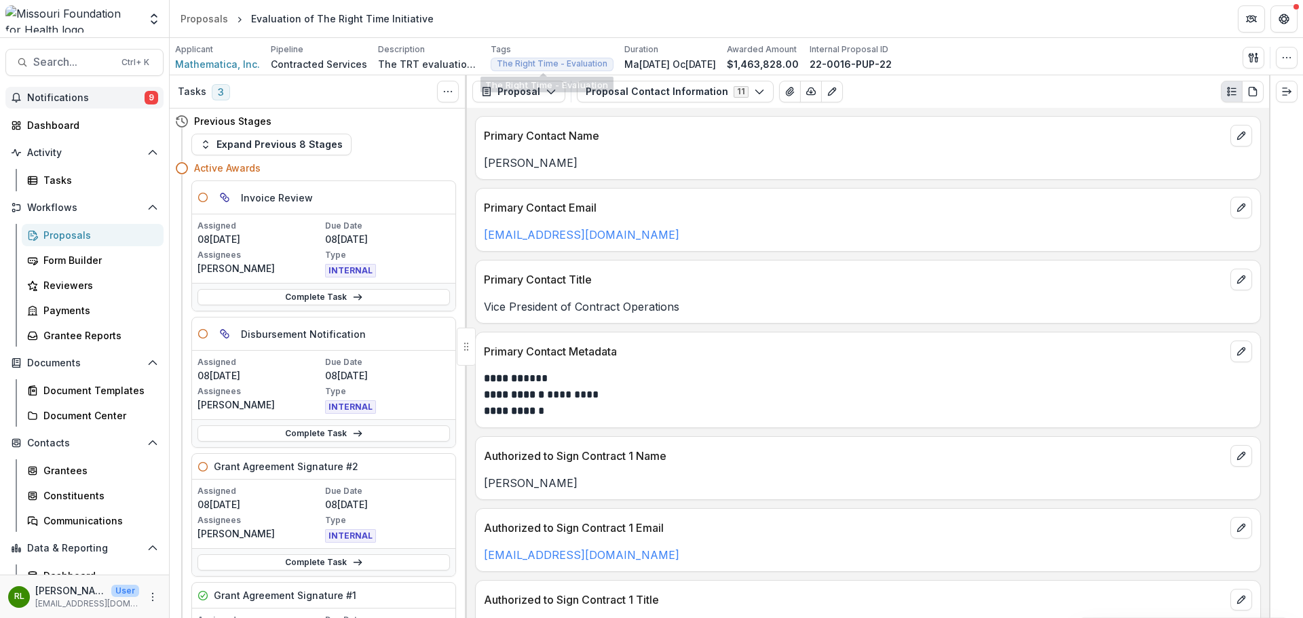
click at [604, 22] on header "Proposals Evaluation of The Right Time Initiative" at bounding box center [736, 18] width 1133 height 37
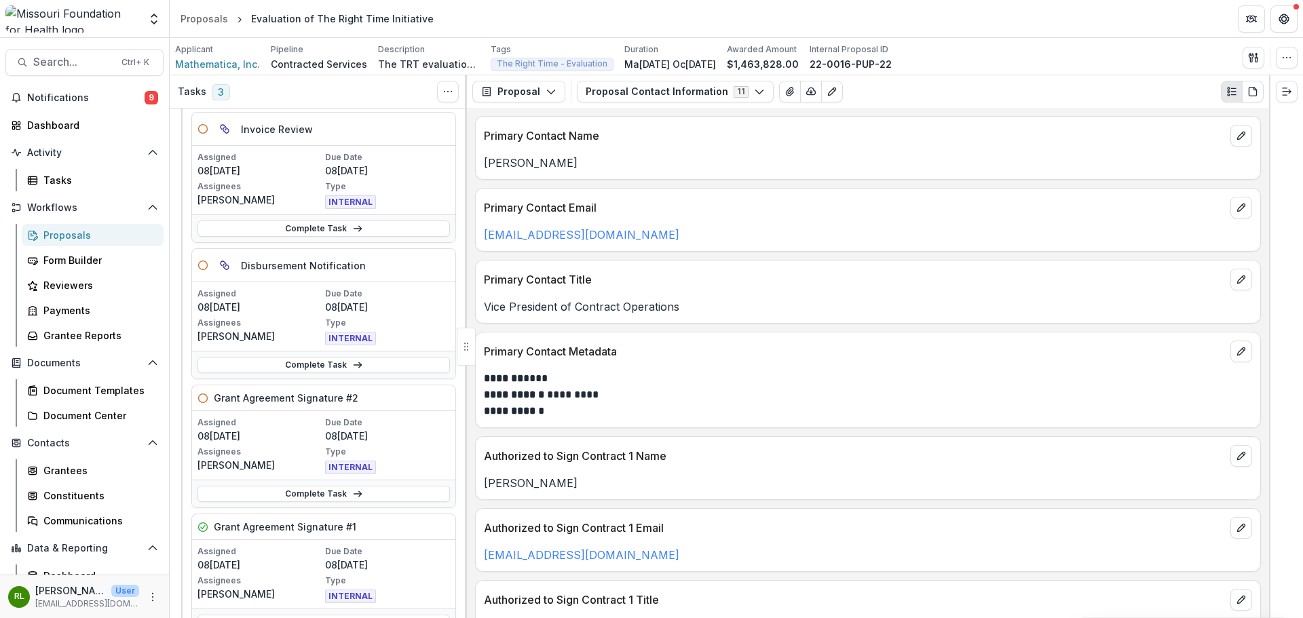
scroll to position [136, 0]
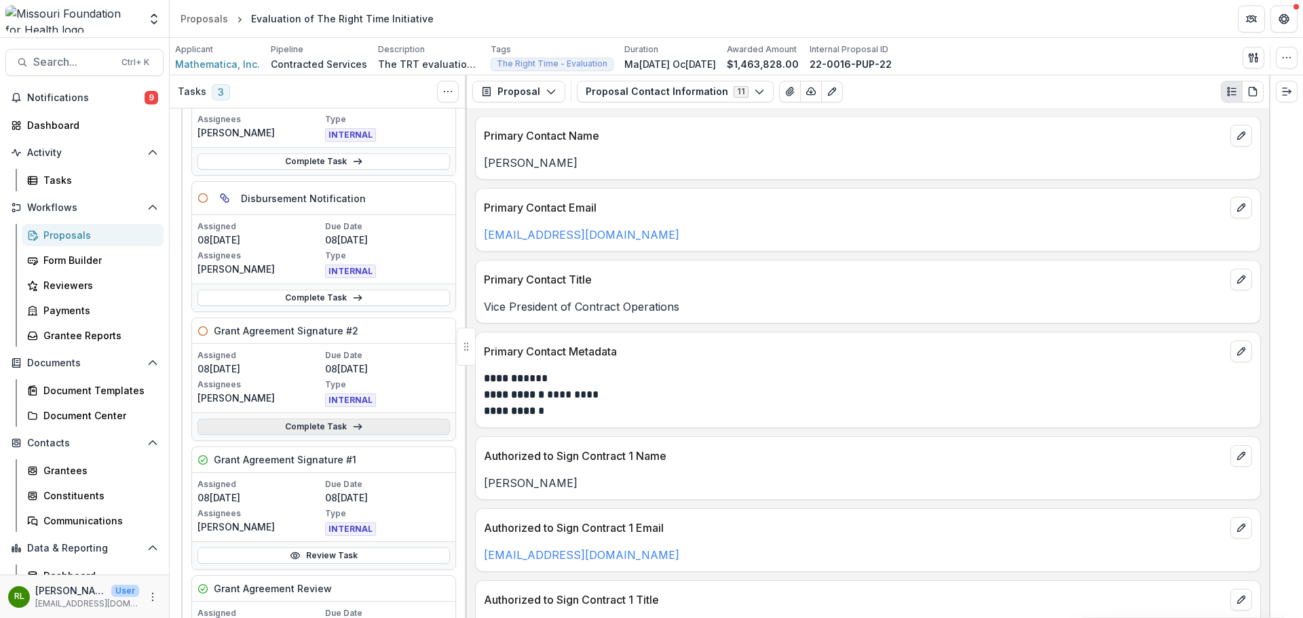
click at [339, 433] on link "Complete Task" at bounding box center [323, 427] width 252 height 16
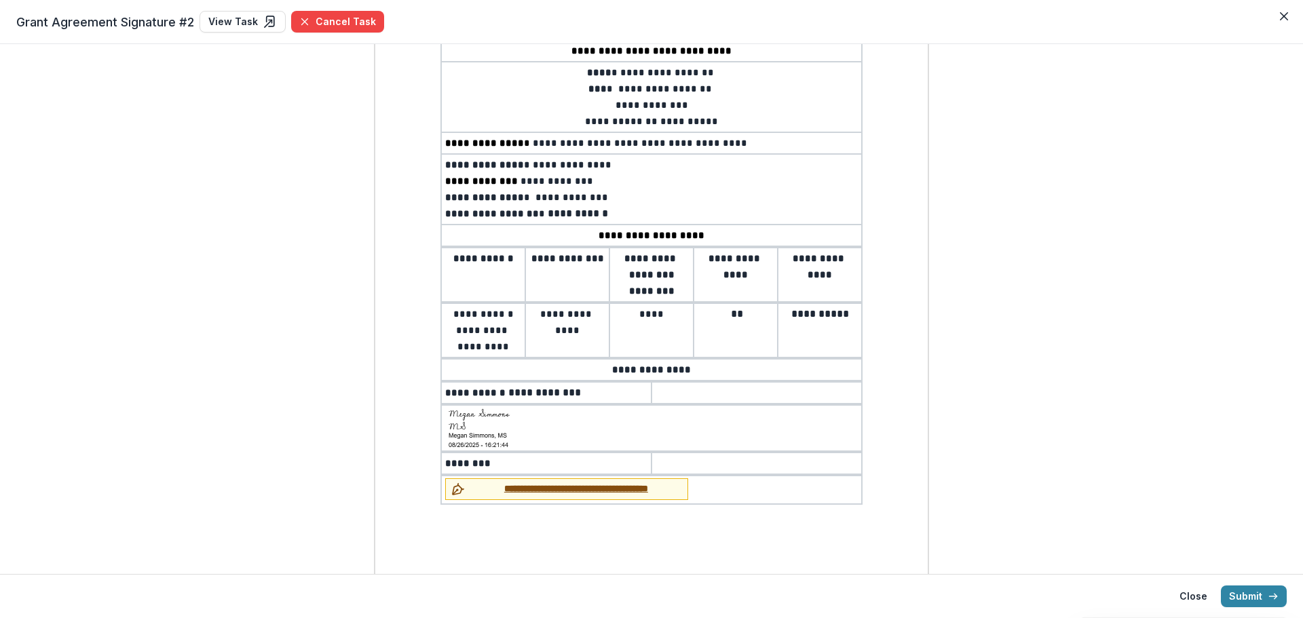
scroll to position [227, 0]
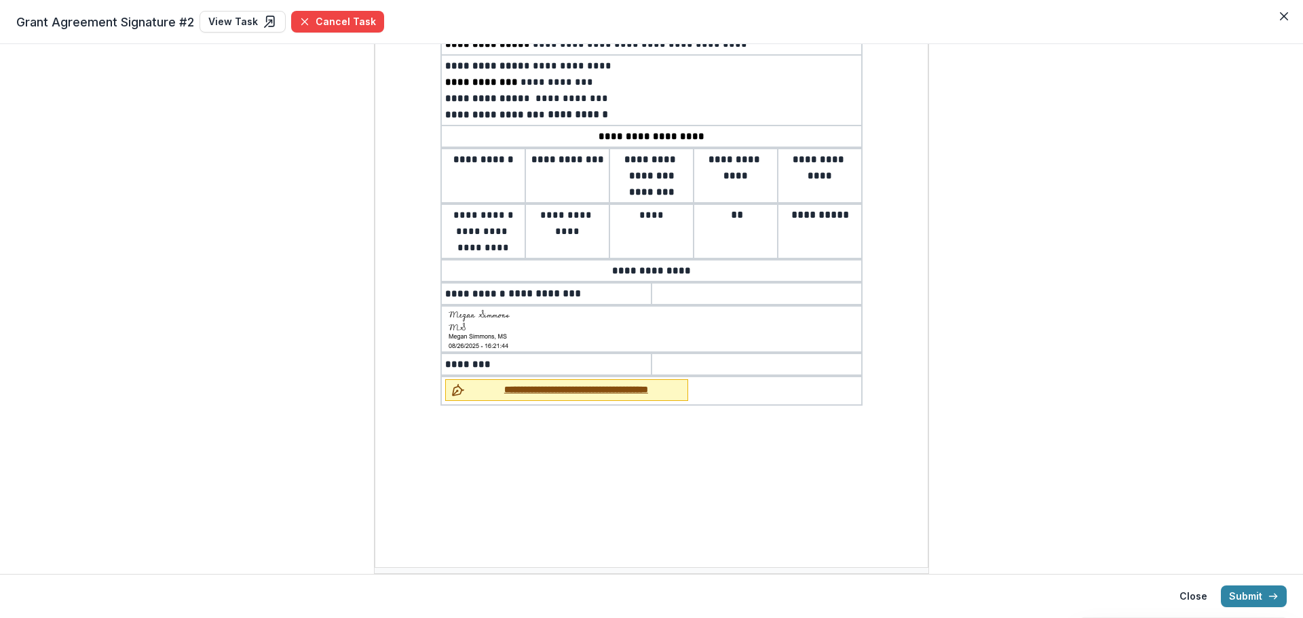
click at [603, 383] on span "**********" at bounding box center [576, 390] width 212 height 14
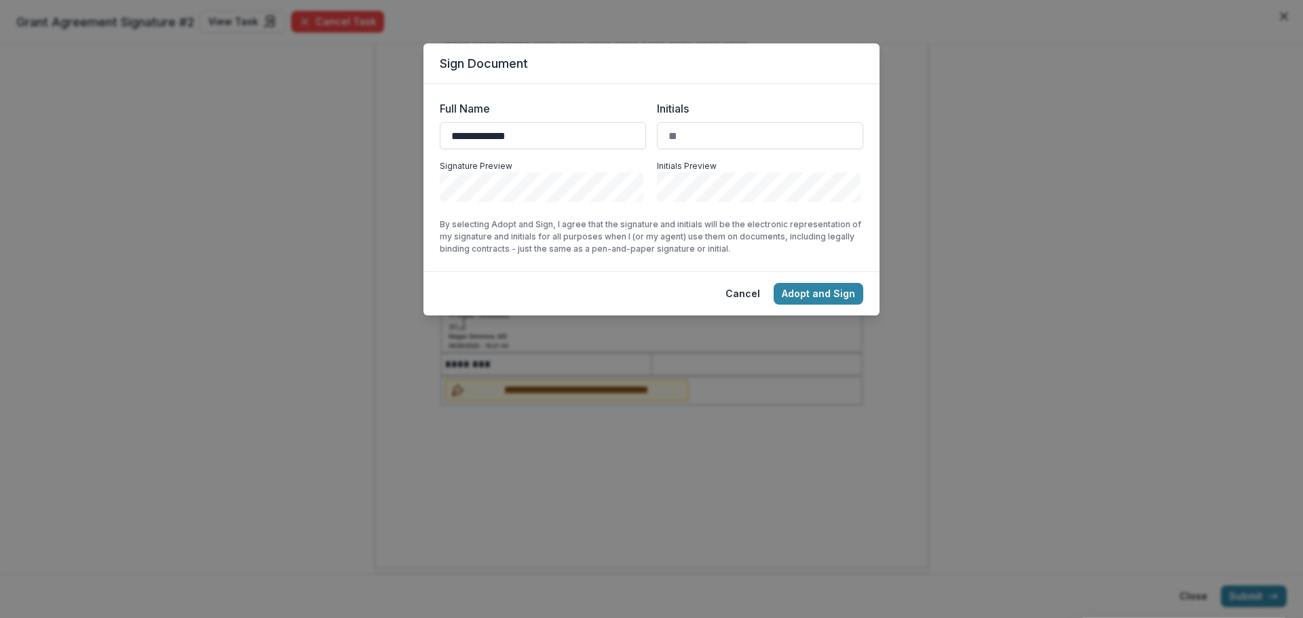
type input "**********"
type input "**"
click at [797, 288] on button "Adopt and Sign" at bounding box center [819, 294] width 90 height 22
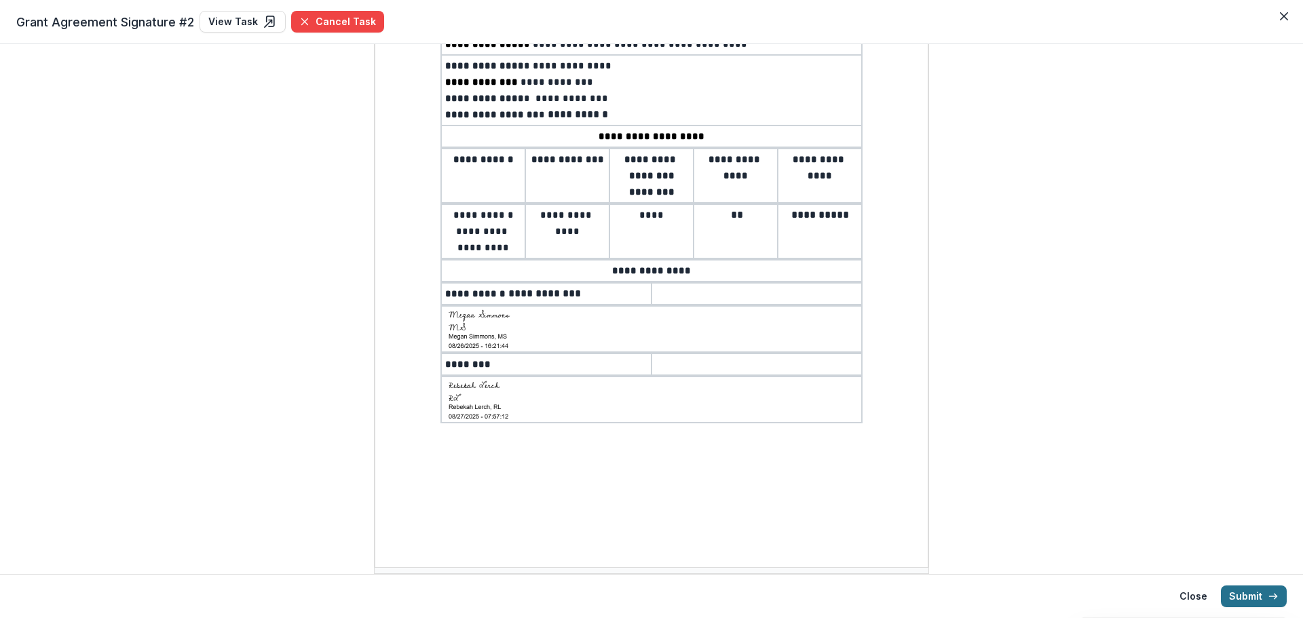
click at [1252, 598] on button "Submit" at bounding box center [1254, 597] width 66 height 22
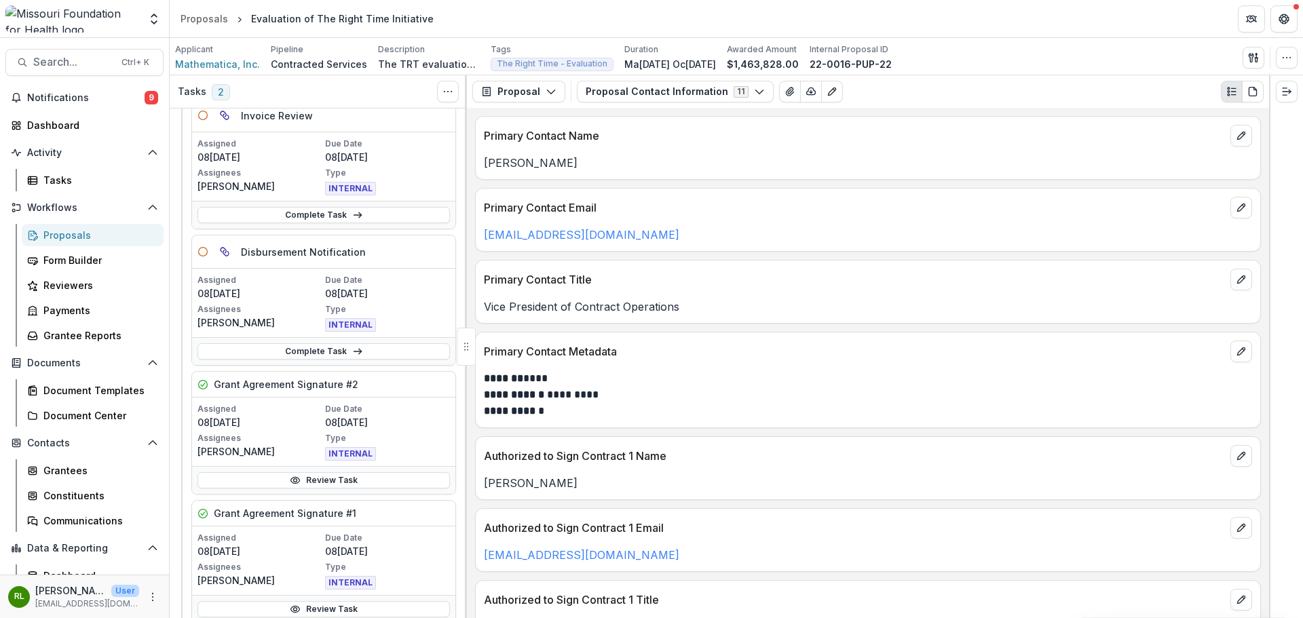
scroll to position [204, 0]
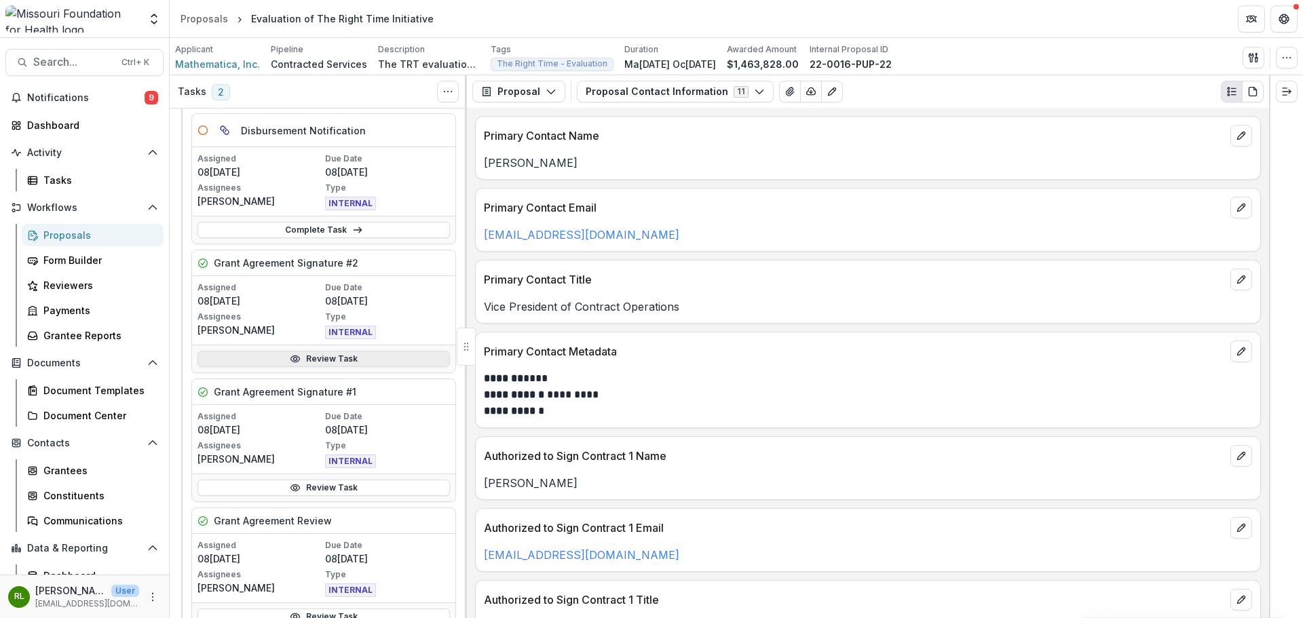
click at [364, 363] on link "Review Task" at bounding box center [323, 359] width 252 height 16
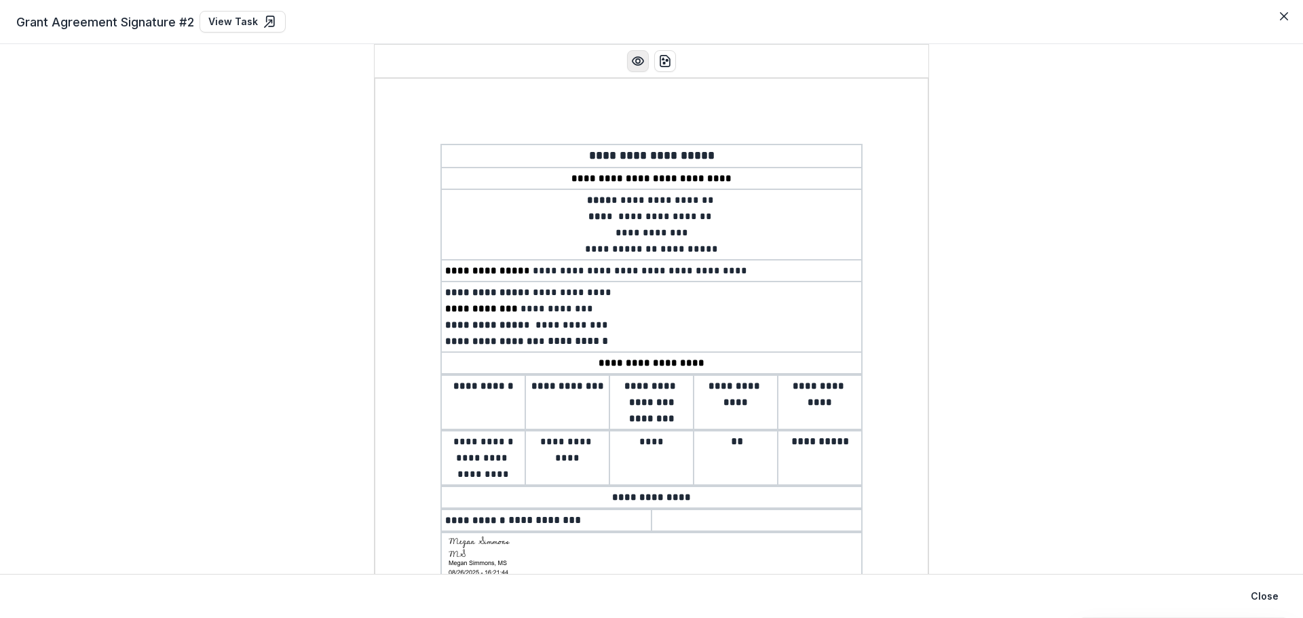
click at [633, 59] on icon "Preview preview-doc.pdf" at bounding box center [638, 61] width 14 height 14
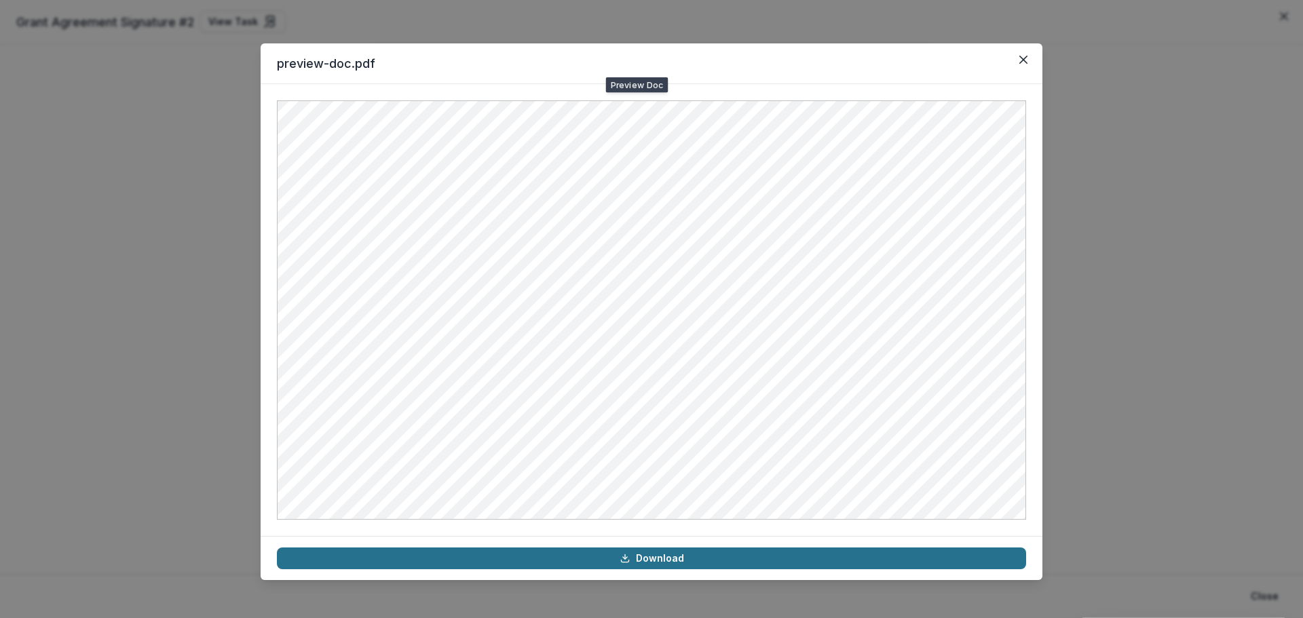
click at [641, 557] on link "Download" at bounding box center [651, 559] width 749 height 22
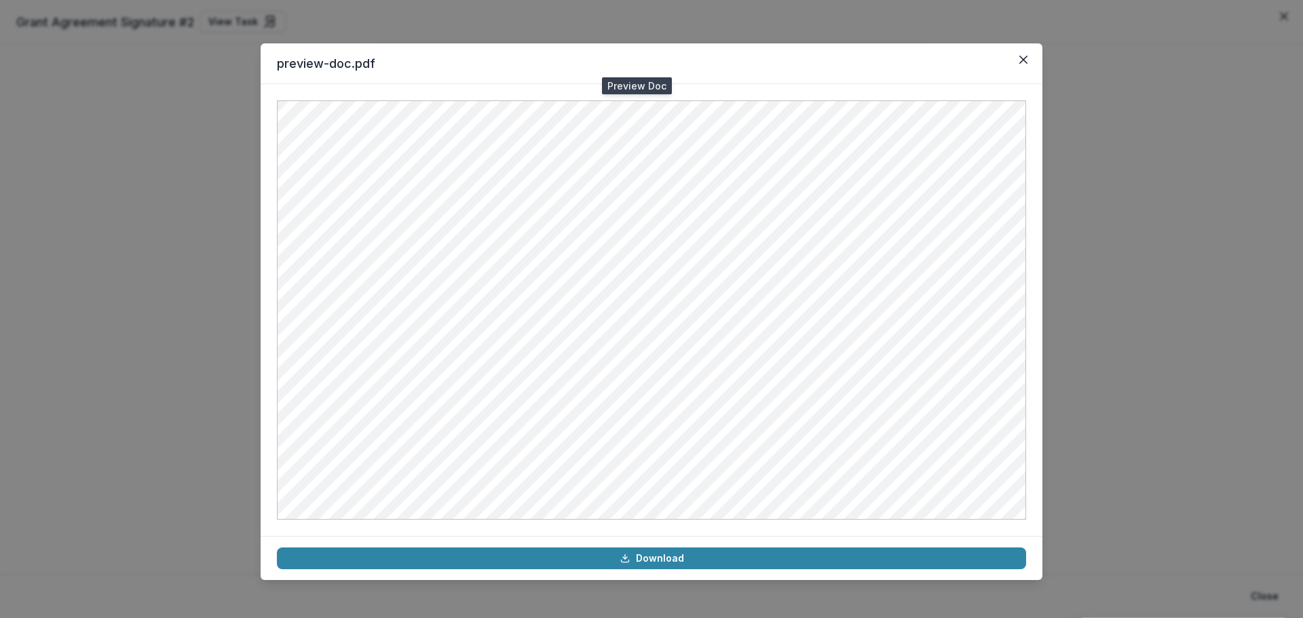
click at [1025, 48] on header "preview-doc.pdf" at bounding box center [652, 63] width 782 height 41
click at [1020, 52] on button "Close" at bounding box center [1024, 60] width 22 height 22
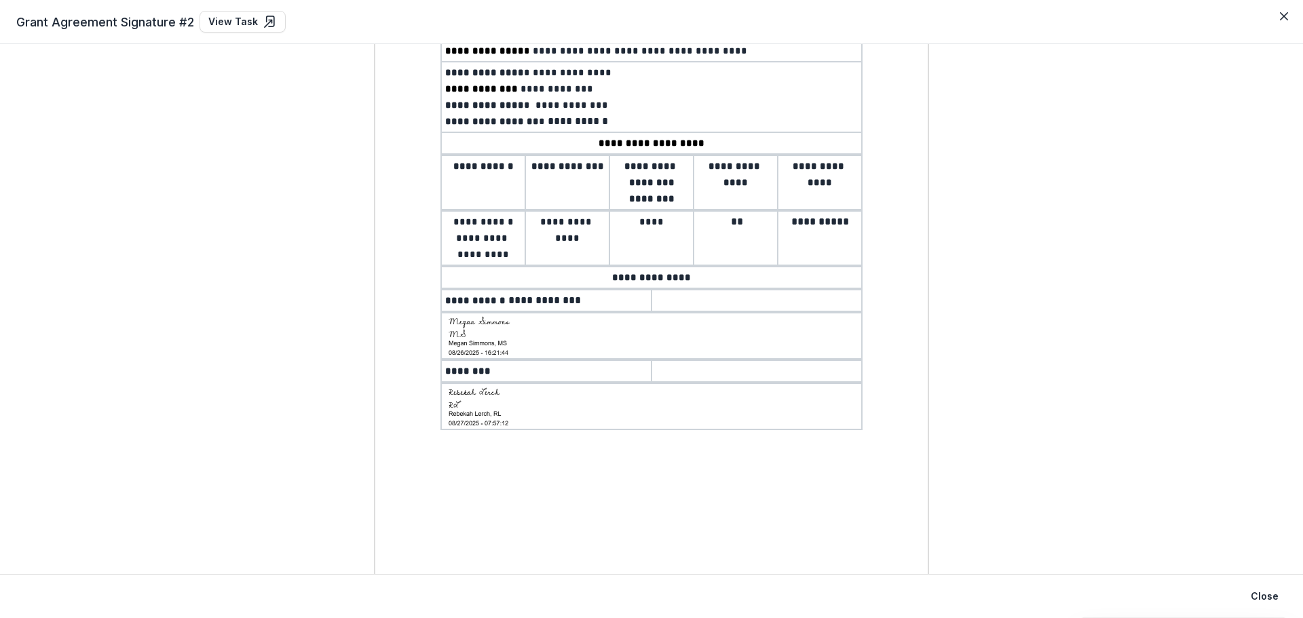
scroll to position [227, 0]
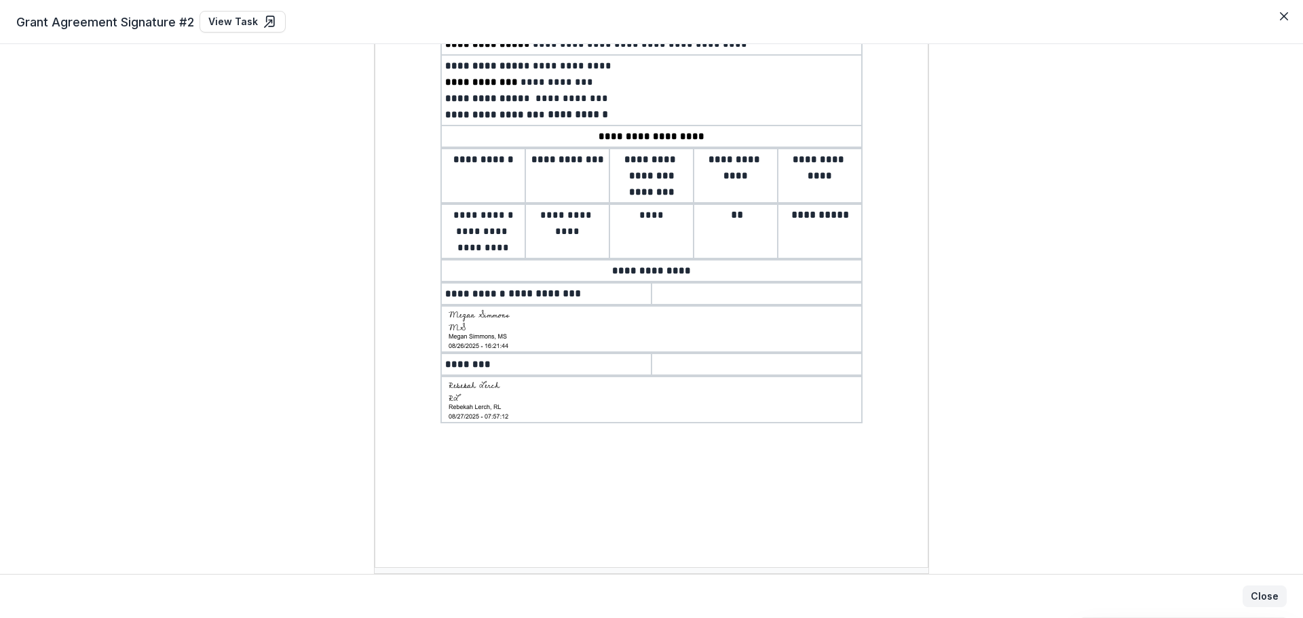
click at [1272, 590] on button "Close" at bounding box center [1265, 597] width 44 height 22
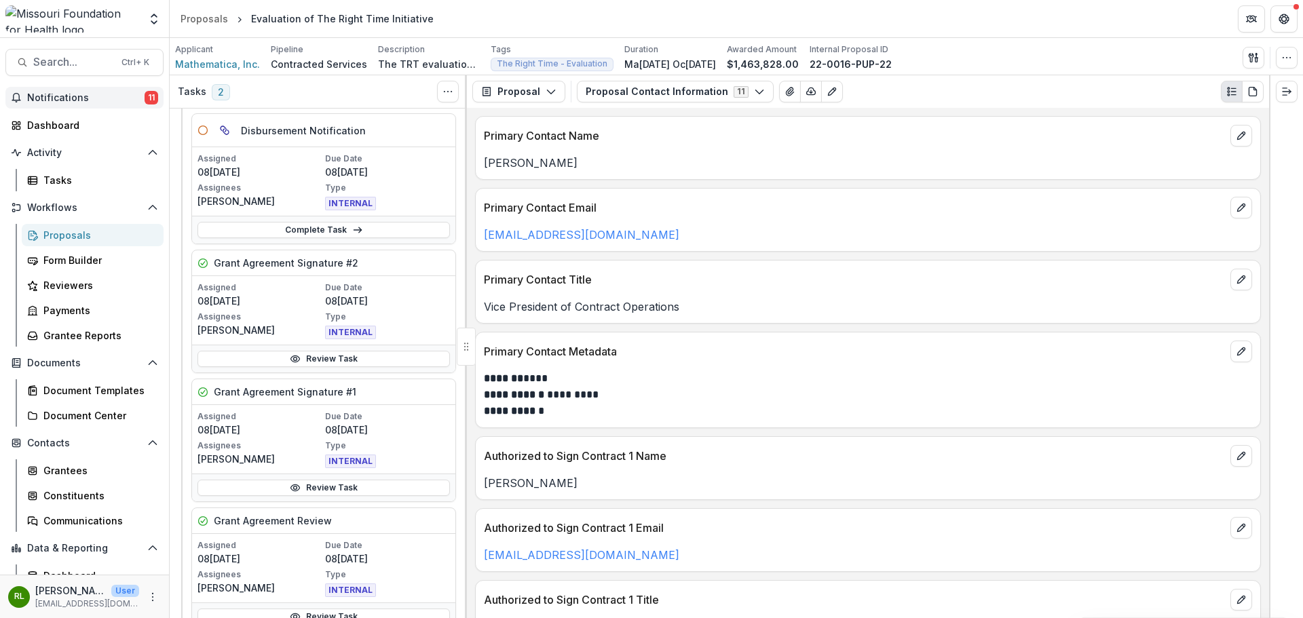
click at [81, 95] on span "Notifications" at bounding box center [85, 98] width 117 height 12
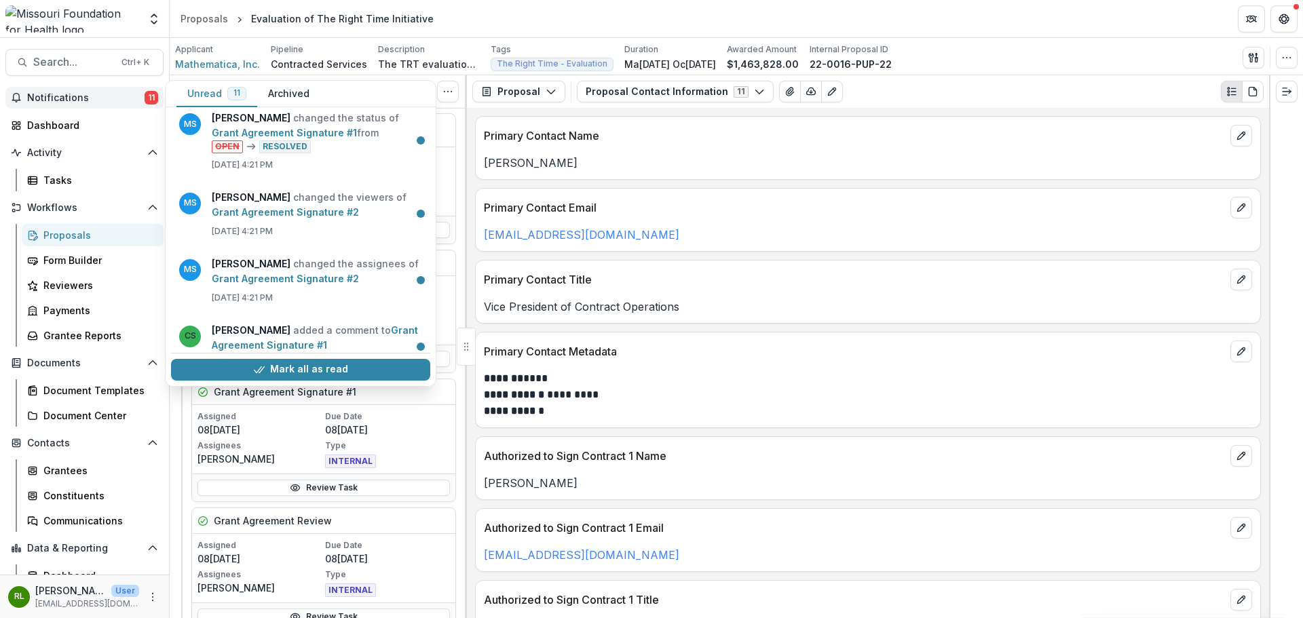
scroll to position [568, 0]
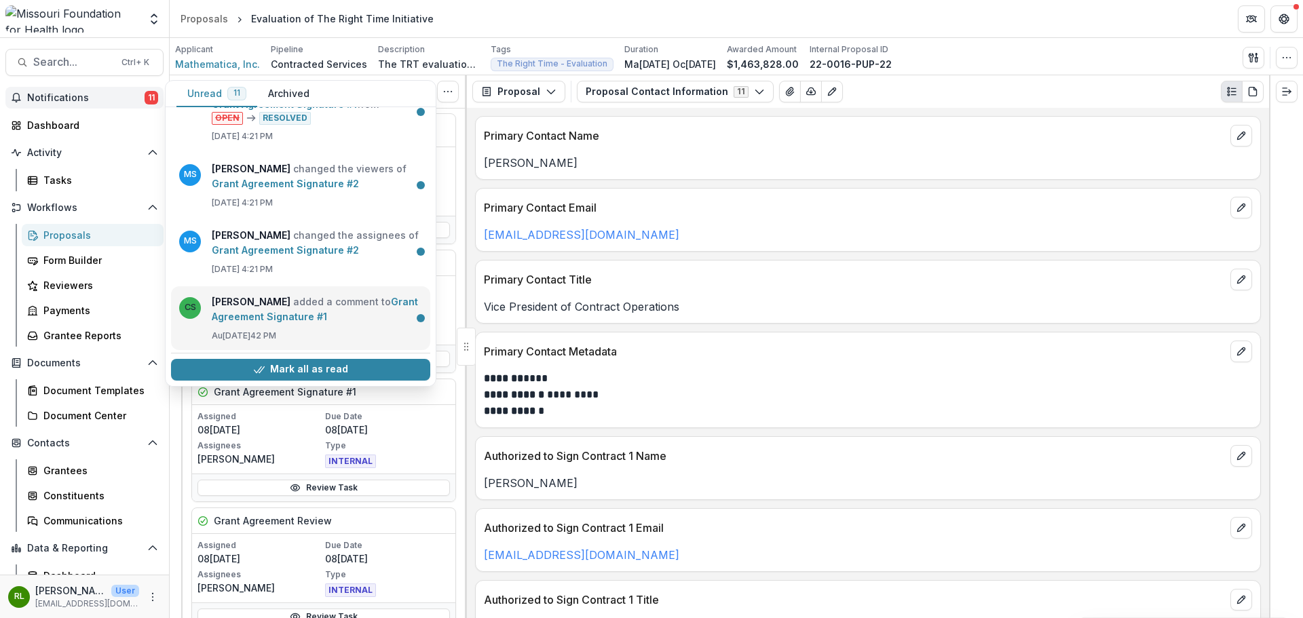
click at [366, 318] on link "Grant Agreement Signature #1" at bounding box center [315, 309] width 206 height 26
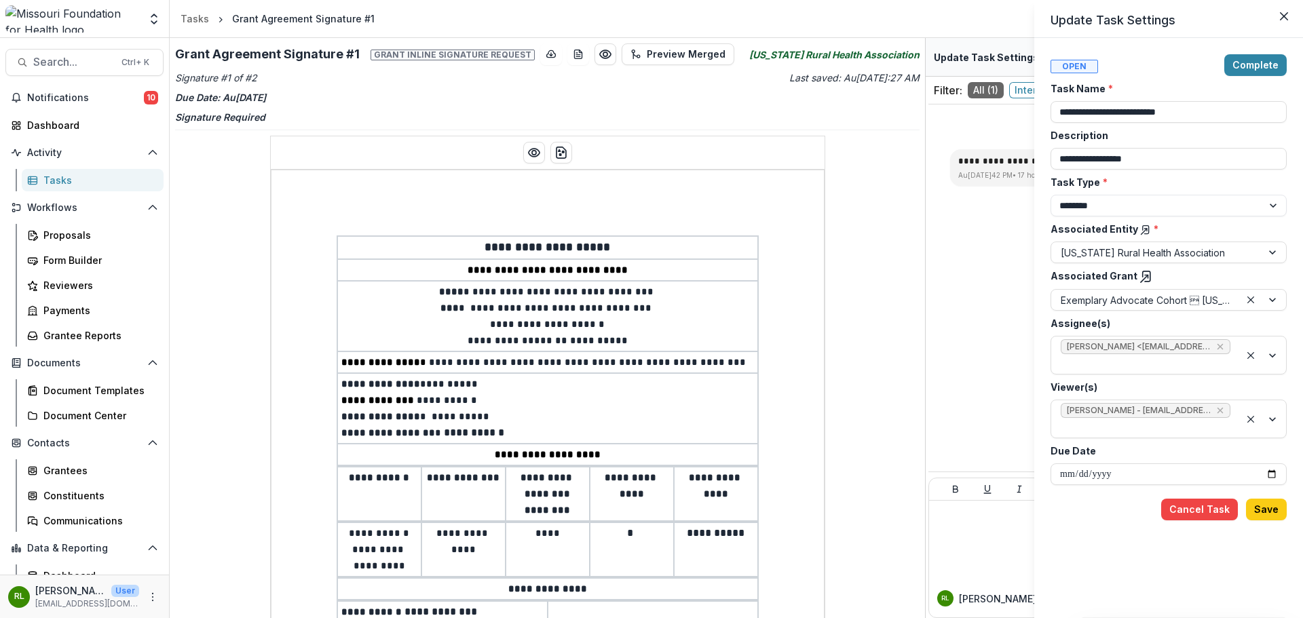
click at [423, 250] on div "**********" at bounding box center [651, 309] width 1303 height 618
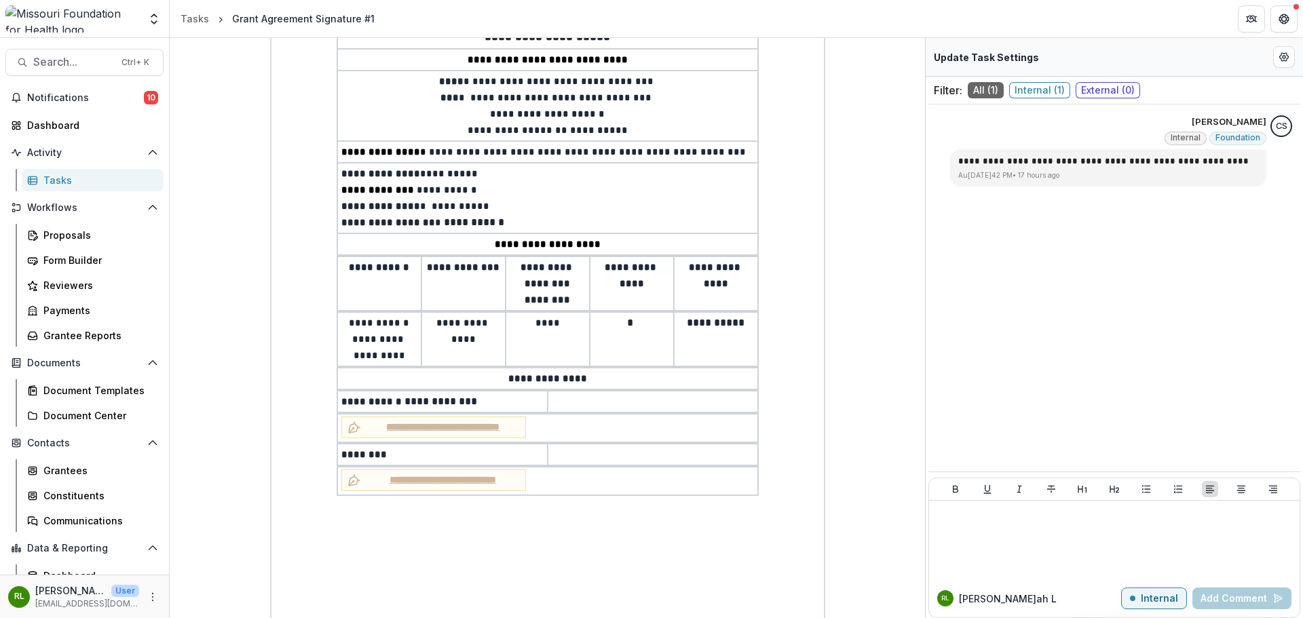
scroll to position [271, 0]
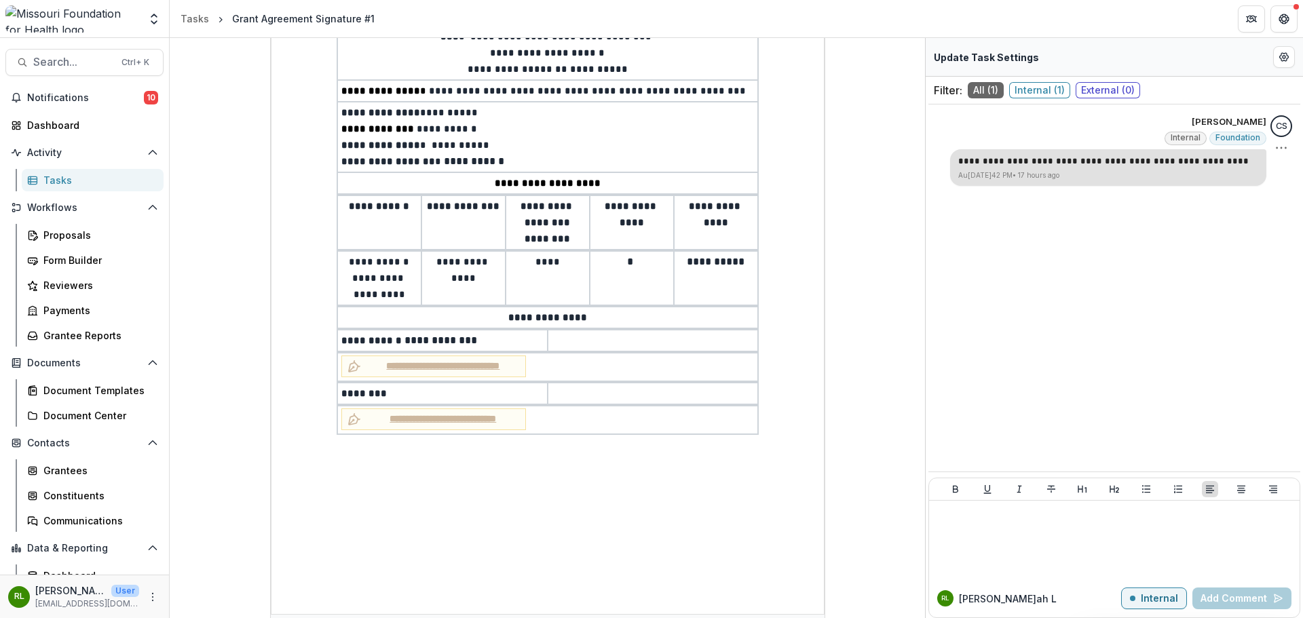
click at [1087, 170] on div "**********" at bounding box center [1108, 167] width 316 height 37
click at [1152, 164] on p "**********" at bounding box center [1108, 162] width 300 height 14
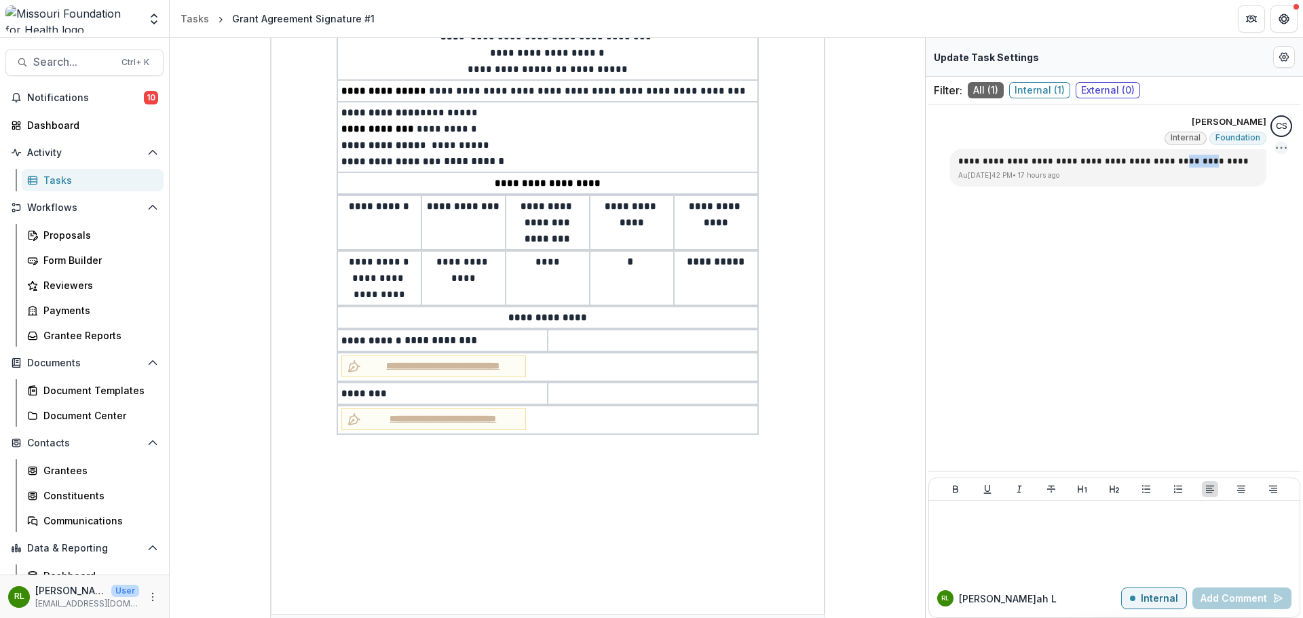
click at [1282, 150] on icon "Options" at bounding box center [1282, 148] width 14 height 14
click at [1011, 162] on p "**********" at bounding box center [1108, 162] width 300 height 14
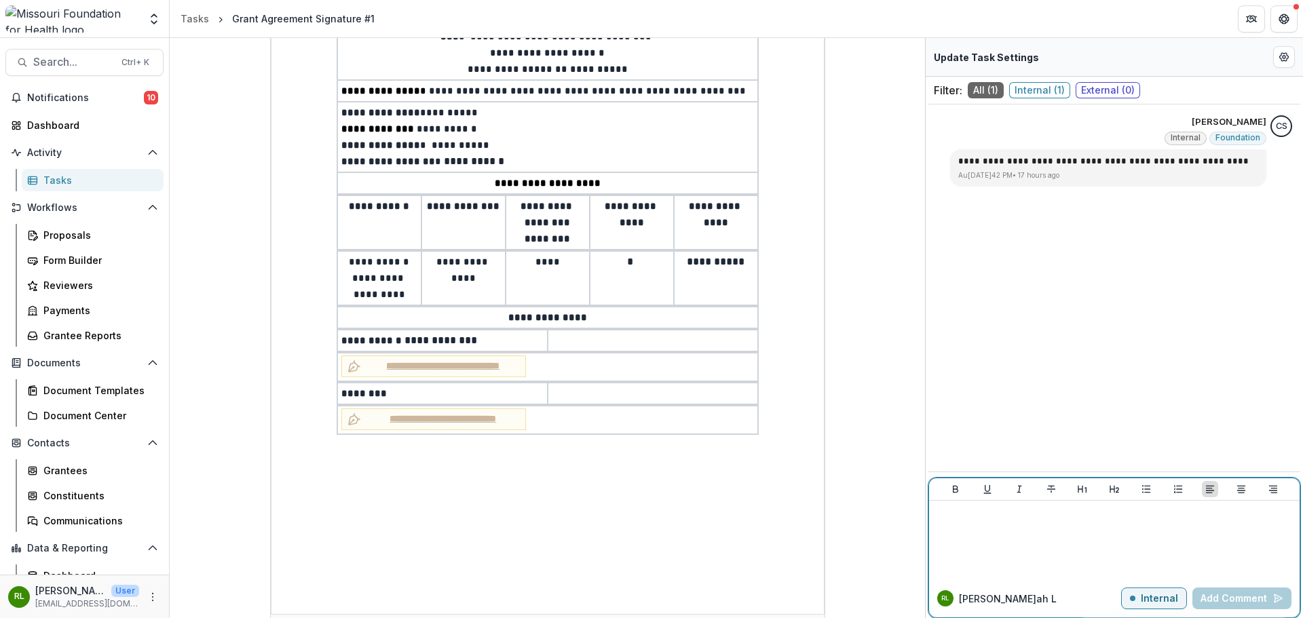
click at [1034, 531] on div at bounding box center [1115, 540] width 360 height 68
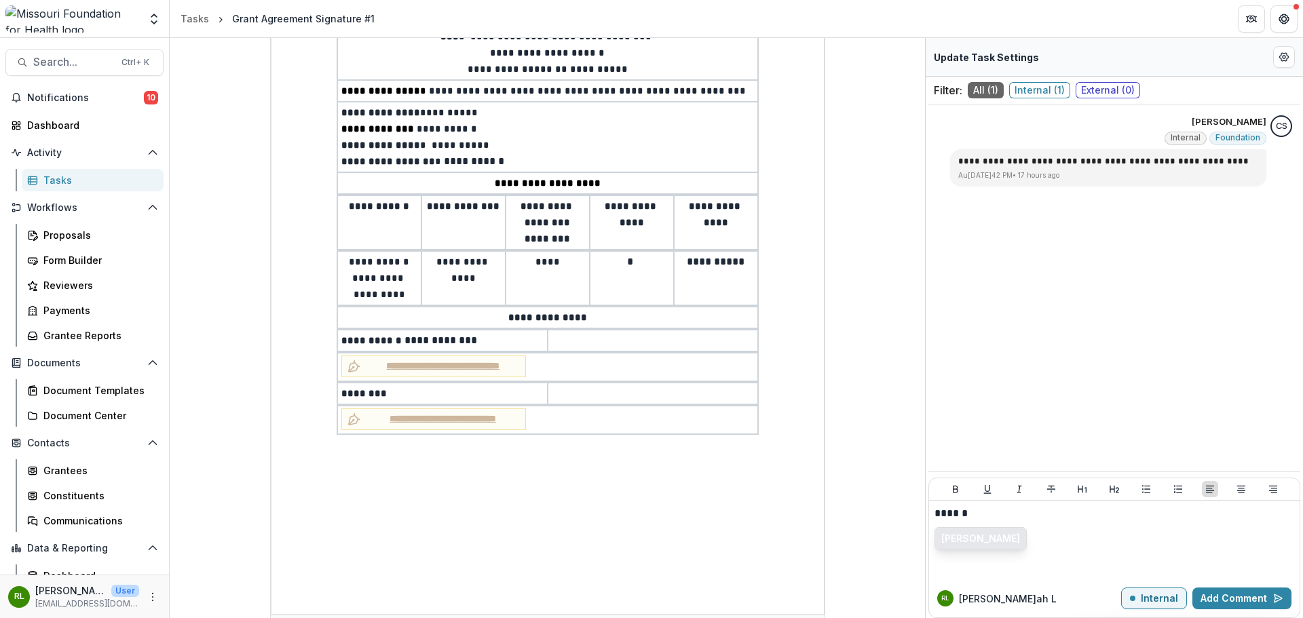
click at [977, 531] on button "Chase Shiflet" at bounding box center [980, 539] width 91 height 22
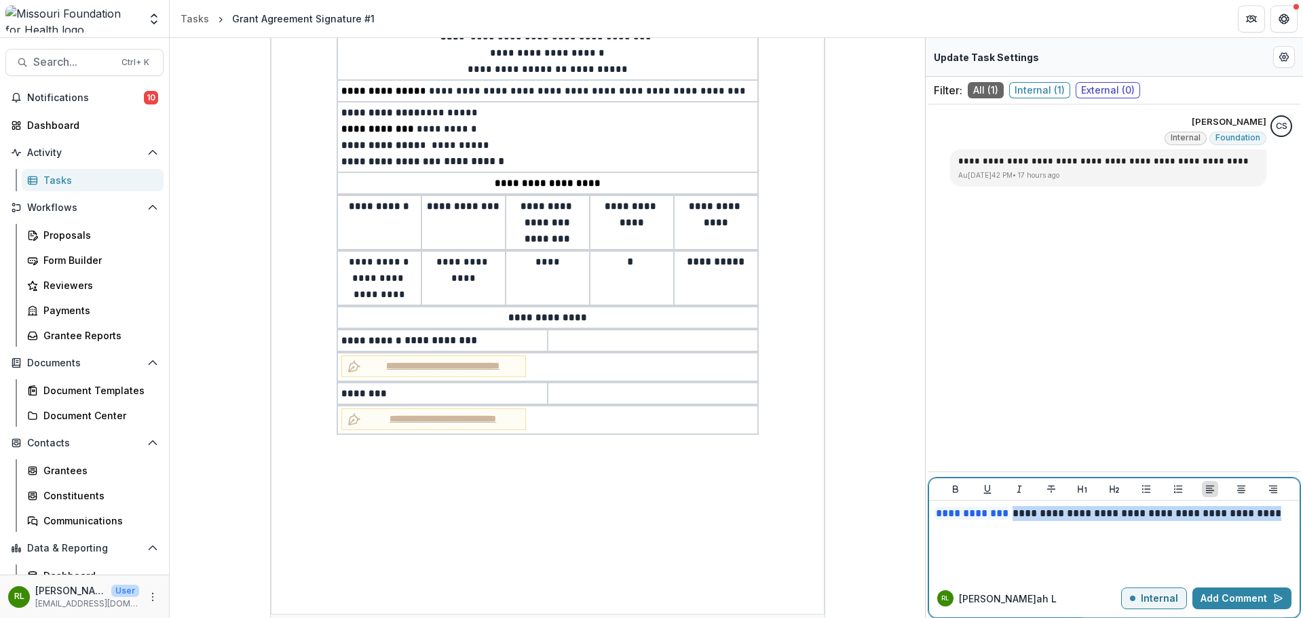
drag, startPoint x: 1254, startPoint y: 515, endPoint x: 1008, endPoint y: 516, distance: 246.4
click at [1008, 516] on p "**********" at bounding box center [1115, 513] width 360 height 15
drag, startPoint x: 1049, startPoint y: 514, endPoint x: 861, endPoint y: 503, distance: 188.3
click at [861, 503] on div "**********" at bounding box center [736, 328] width 1133 height 580
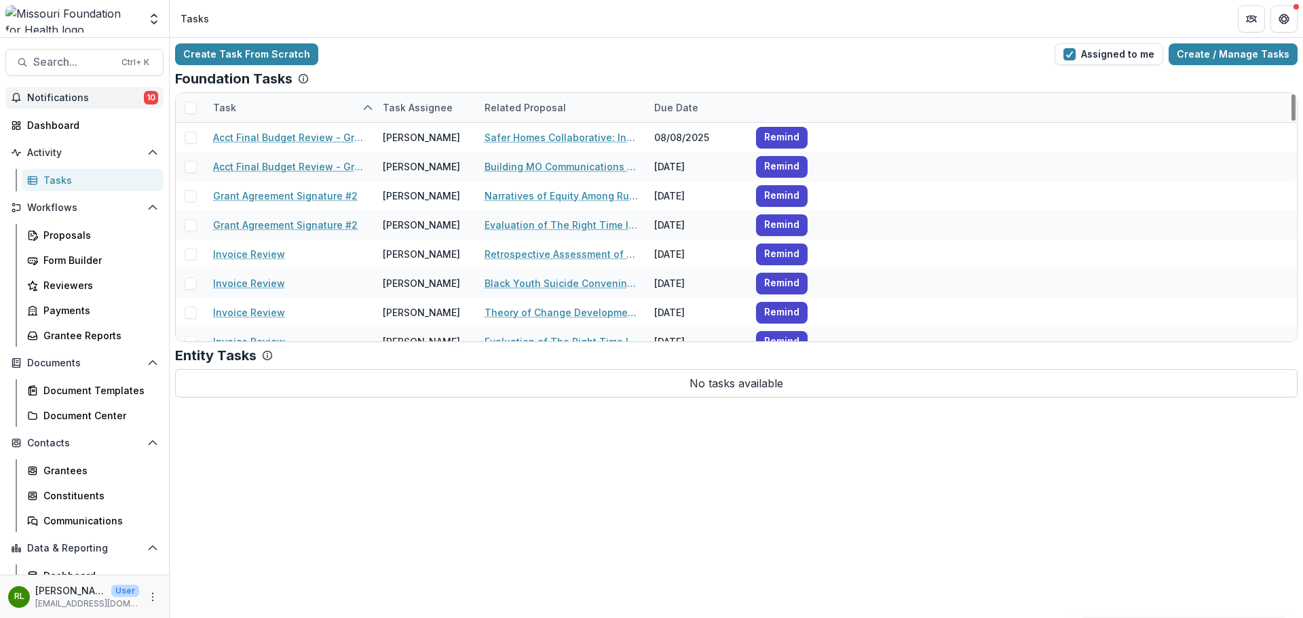
click at [134, 102] on span "Notifications" at bounding box center [85, 98] width 117 height 12
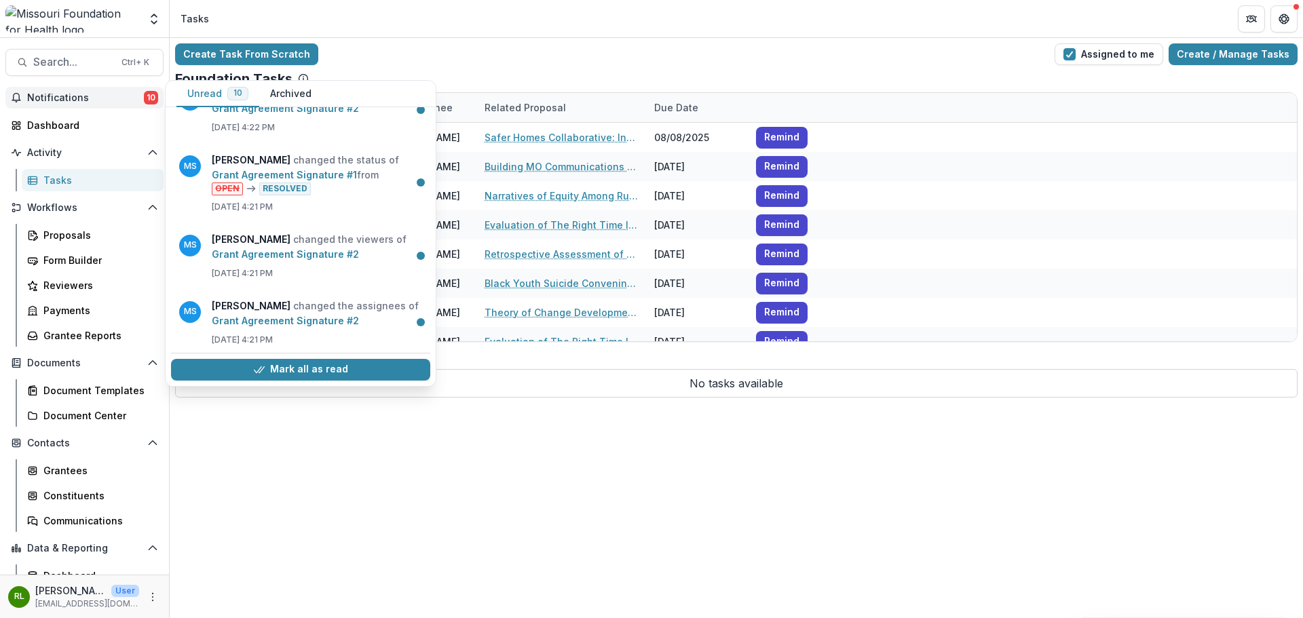
scroll to position [502, 0]
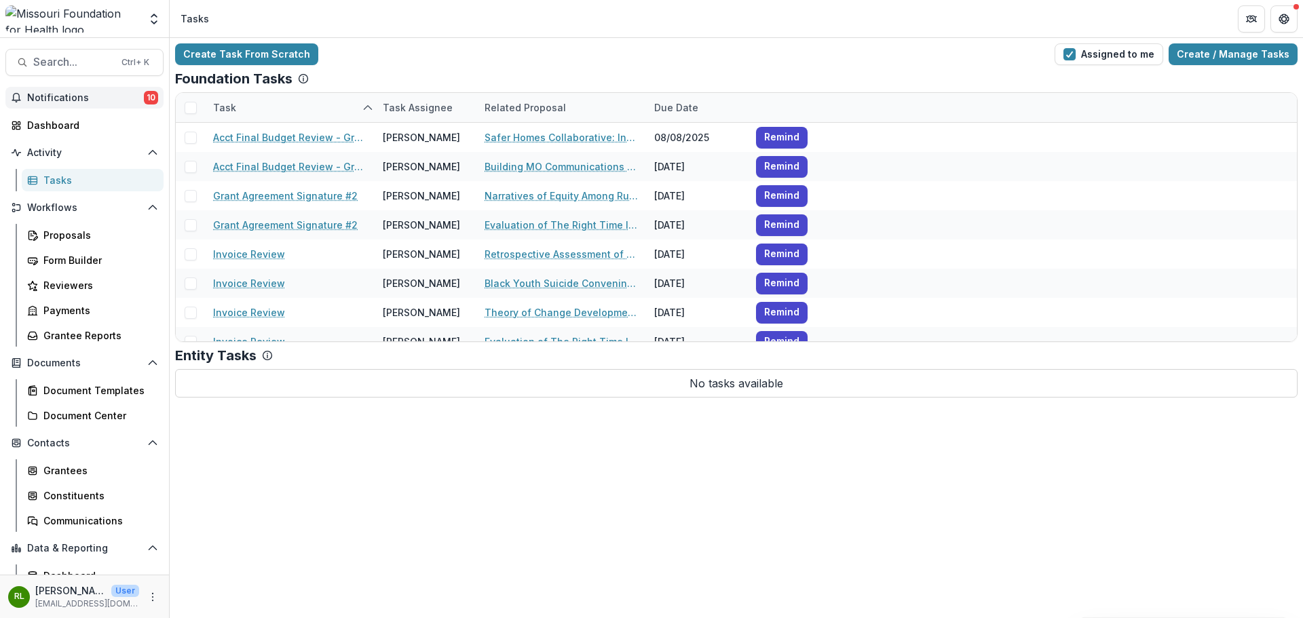
click at [284, 476] on div "Create Task From Scratch Assigned to me Create / Manage Tasks Foundation Tasks …" at bounding box center [736, 328] width 1133 height 580
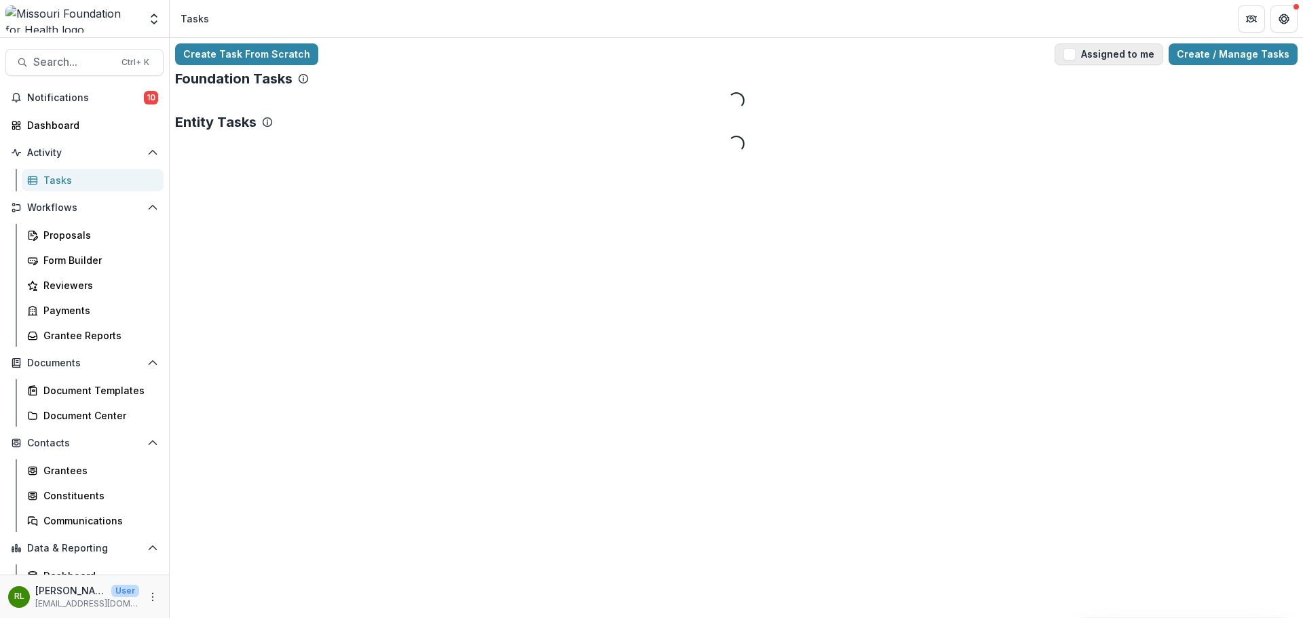
click at [1090, 49] on button "Assigned to me" at bounding box center [1109, 54] width 109 height 22
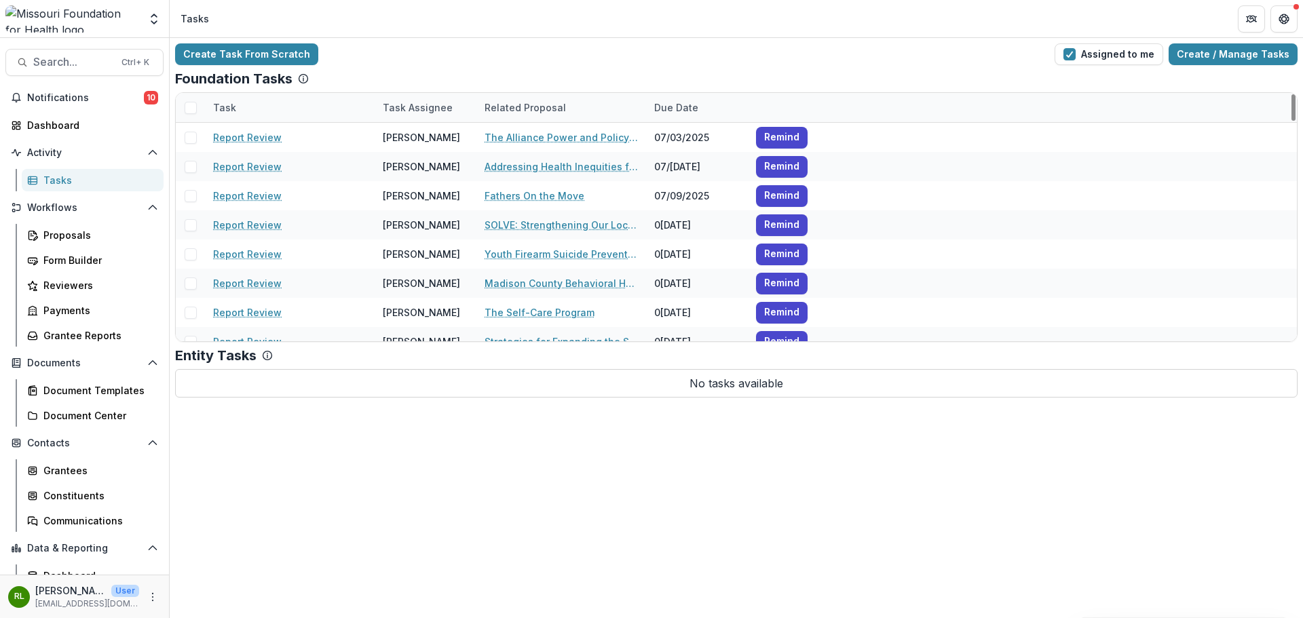
click at [266, 104] on div "Task" at bounding box center [290, 107] width 170 height 29
click at [259, 164] on span "Sort Ascending" at bounding box center [268, 167] width 72 height 12
click at [368, 78] on div "Foundation Tasks" at bounding box center [736, 79] width 1123 height 16
